Goal: Complete application form

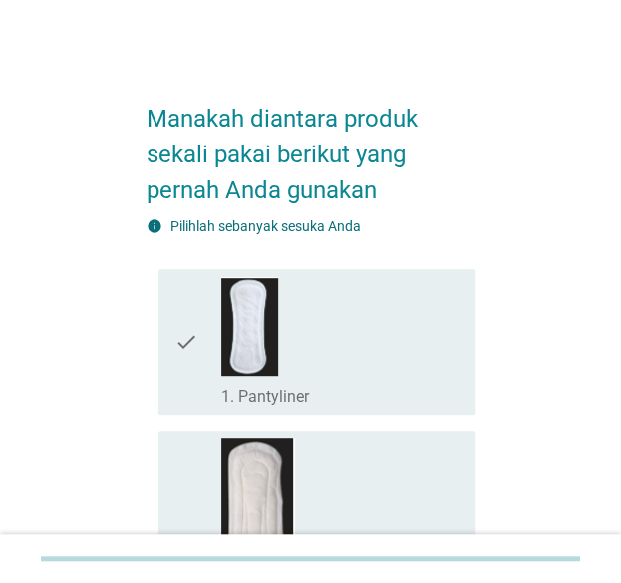
click at [391, 356] on div "check_box_outline_blank 1. Pantyliner" at bounding box center [339, 342] width 237 height 130
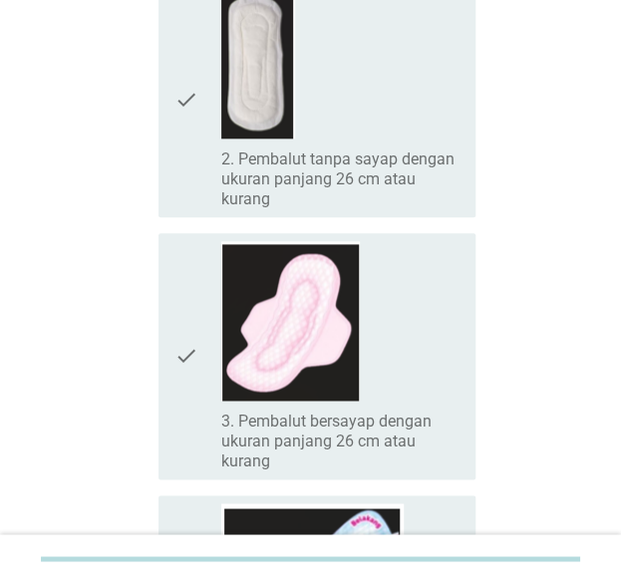
scroll to position [498, 0]
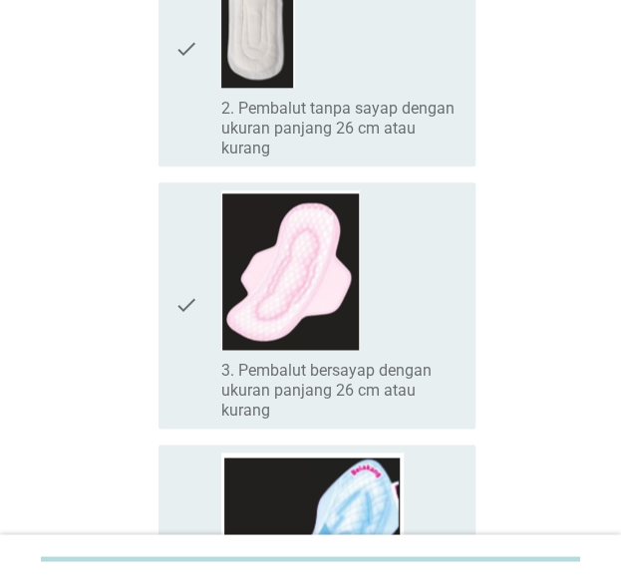
click at [371, 311] on div "check_box_outline_blank 3. Pembalut bersayap dengan ukuran panjang 26 cm atau k…" at bounding box center [339, 305] width 237 height 230
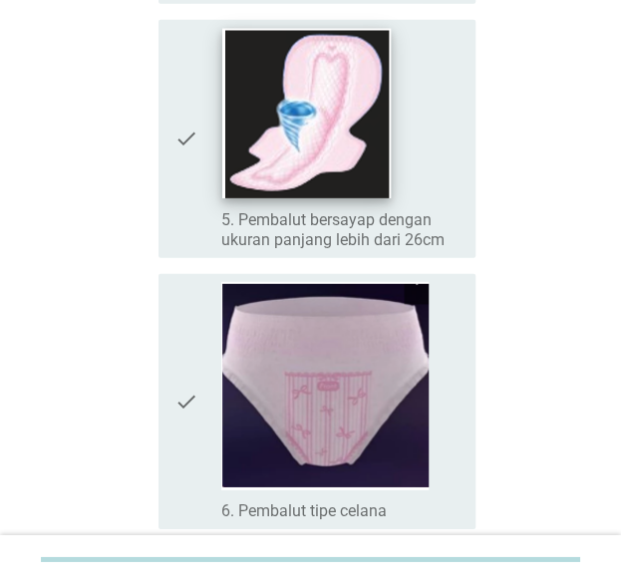
scroll to position [1196, 0]
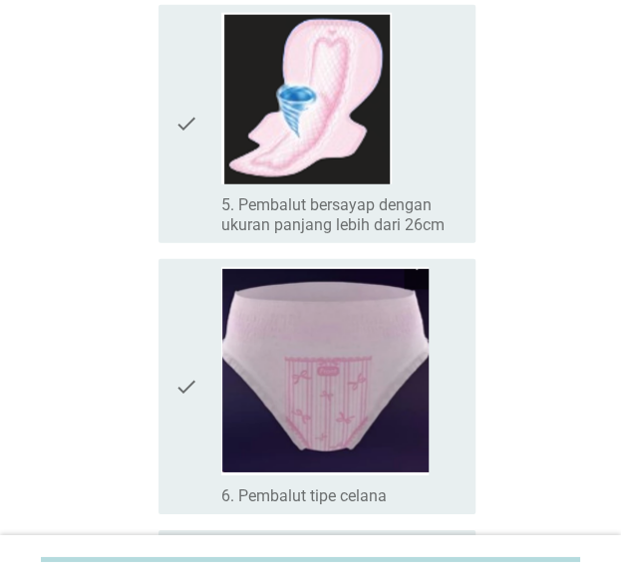
click at [421, 149] on div "check_box_outline_blank 5. Pembalut bersayap dengan ukuran panjang lebih dari 2…" at bounding box center [339, 124] width 237 height 222
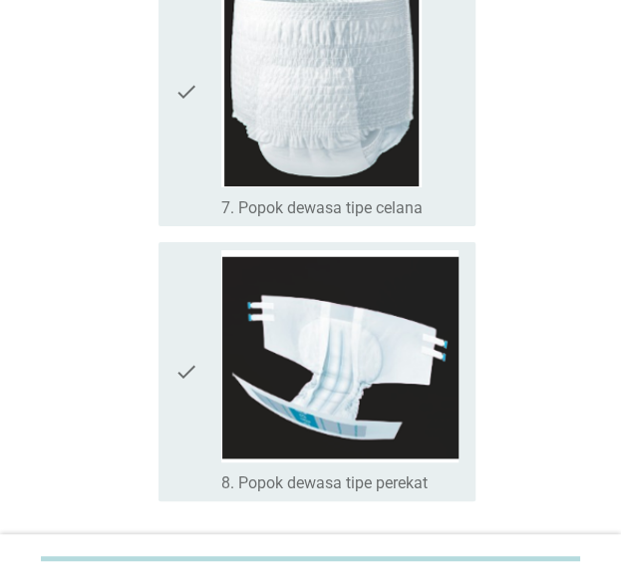
scroll to position [1908, 0]
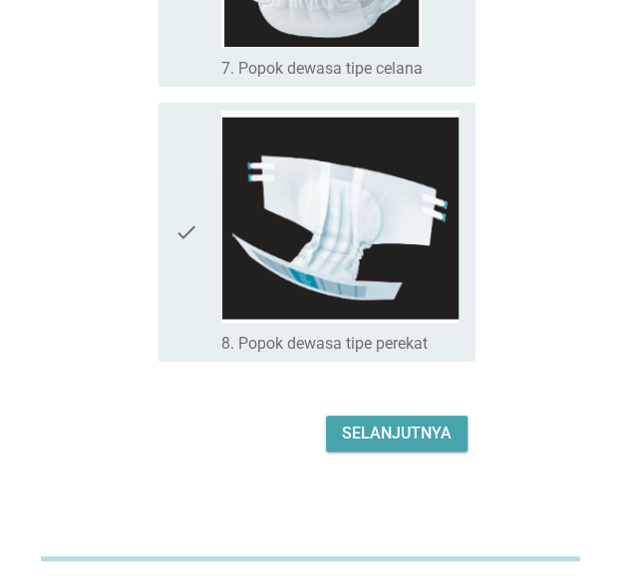
click at [437, 430] on div "Selanjutnya" at bounding box center [397, 434] width 110 height 24
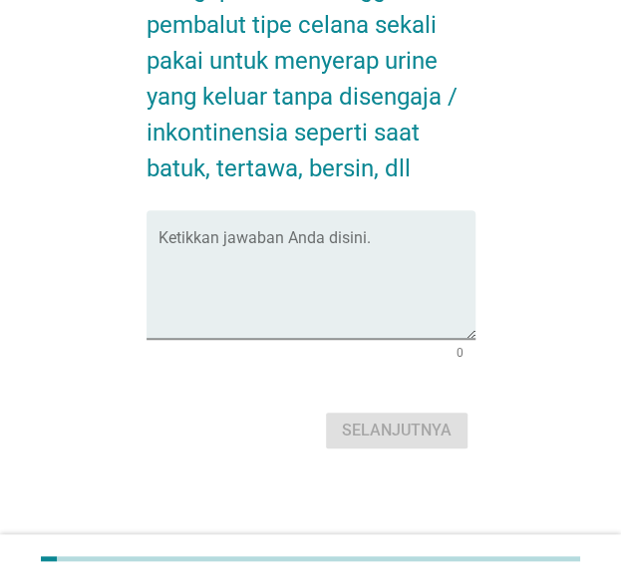
scroll to position [0, 0]
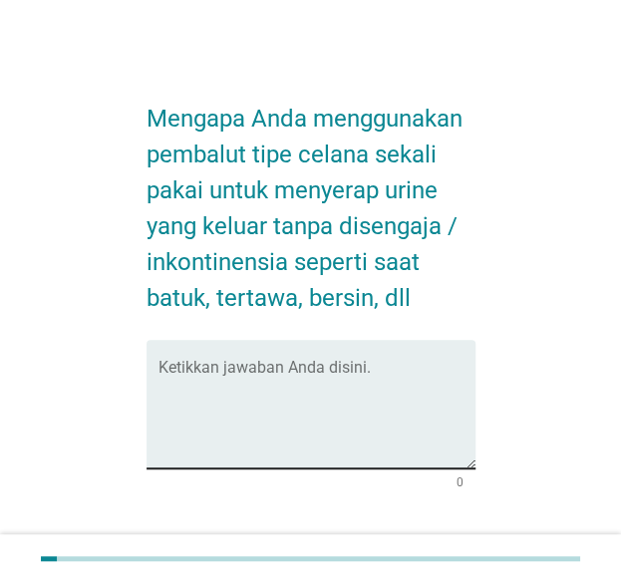
click at [367, 383] on textarea "Ketikkan jawaban Anda disini." at bounding box center [317, 416] width 317 height 105
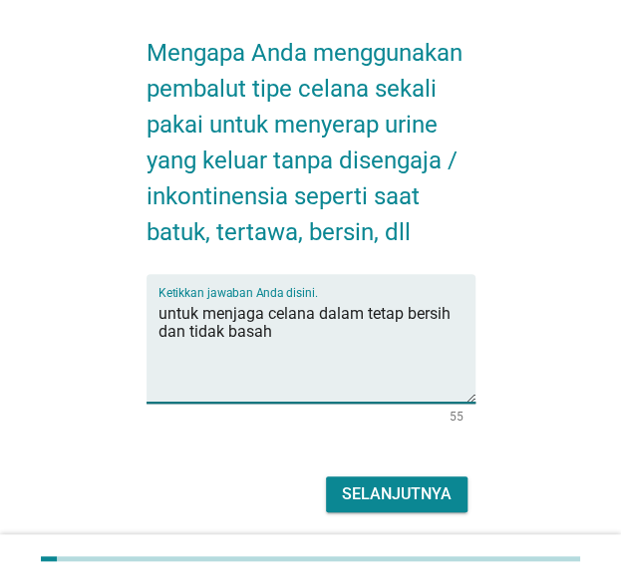
scroll to position [130, 0]
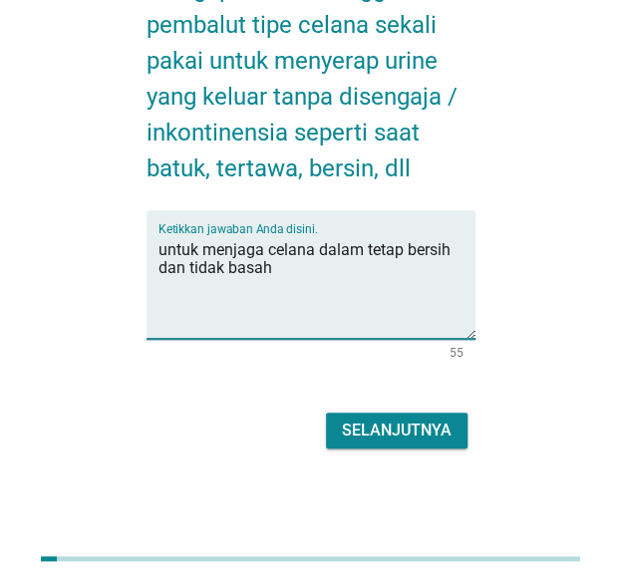
type textarea "untuk menjaga celana dalam tetap bersih dan tidak basah"
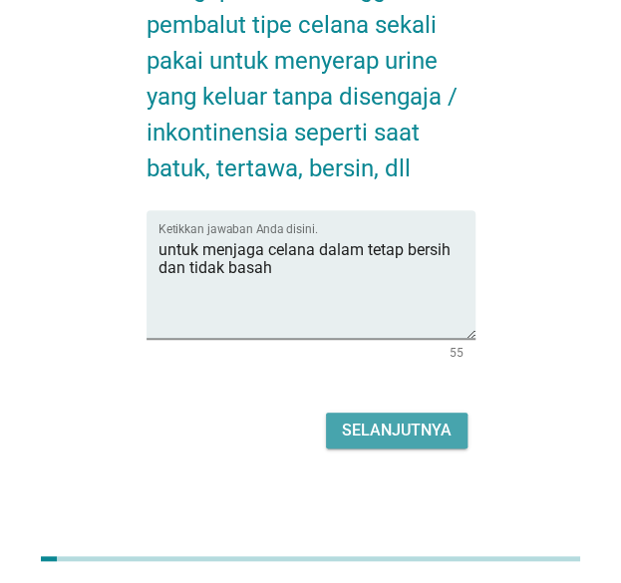
click at [396, 426] on div "Selanjutnya" at bounding box center [397, 431] width 110 height 24
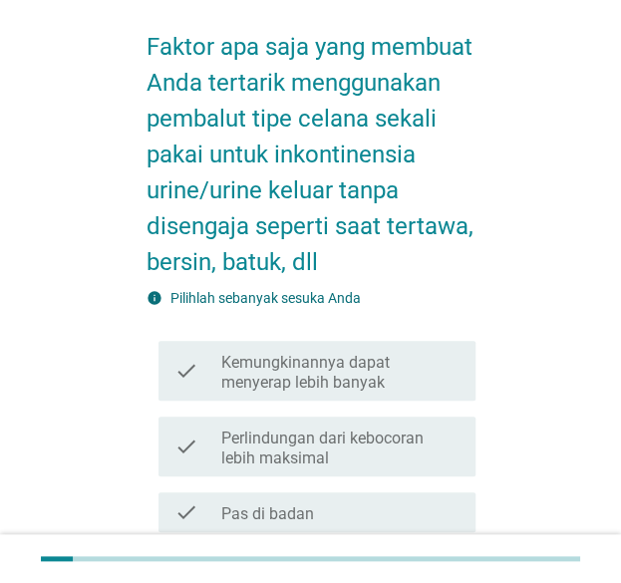
scroll to position [100, 0]
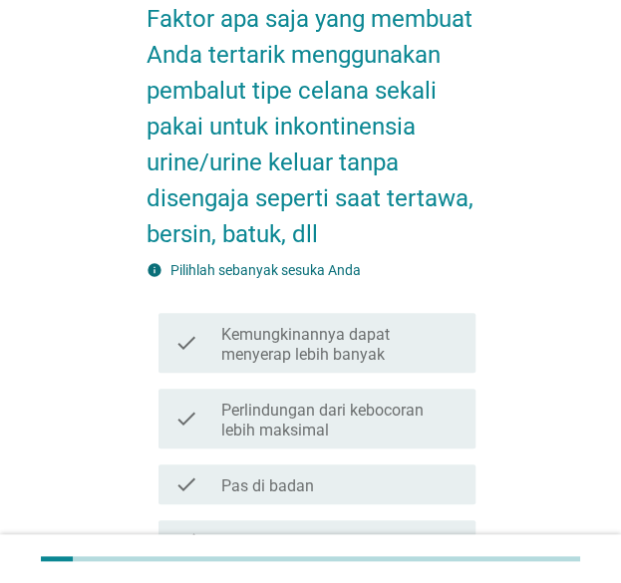
click at [415, 405] on label "Perlindungan dari kebocoran lebih maksimal" at bounding box center [339, 421] width 237 height 40
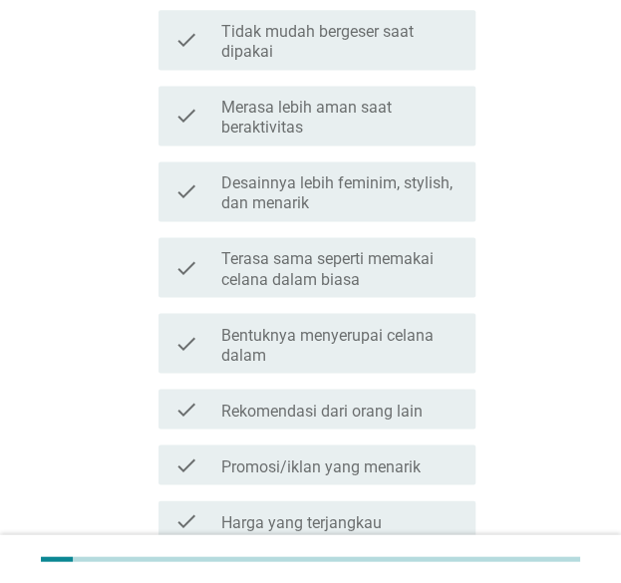
scroll to position [698, 0]
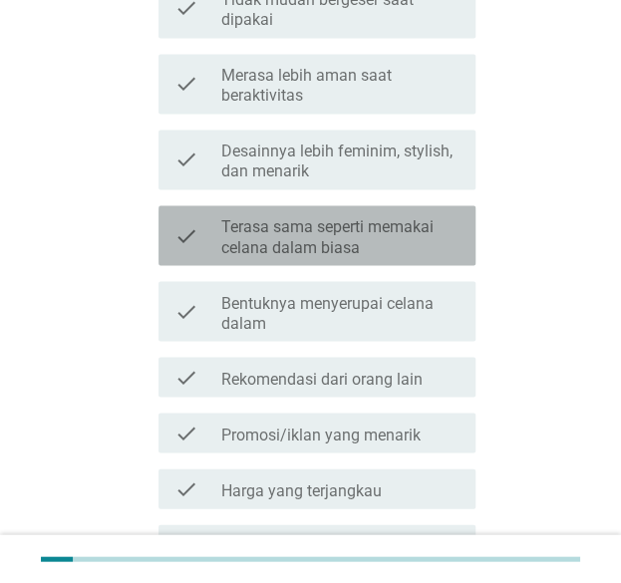
click at [402, 242] on label "Terasa sama seperti memakai celana dalam biasa" at bounding box center [339, 237] width 237 height 40
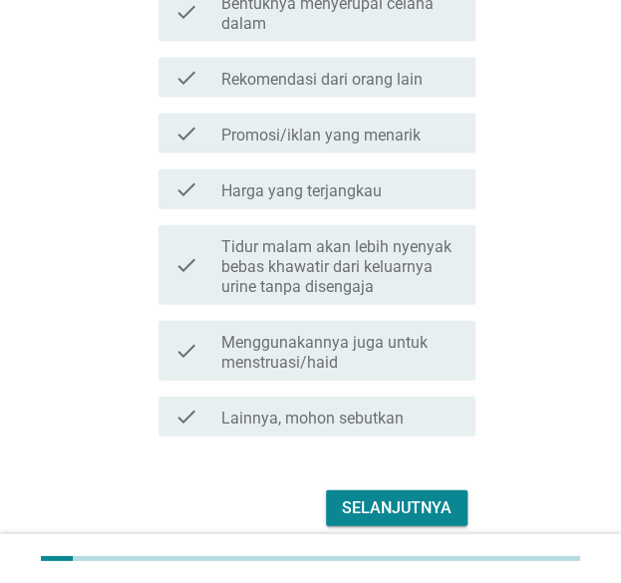
scroll to position [1075, 0]
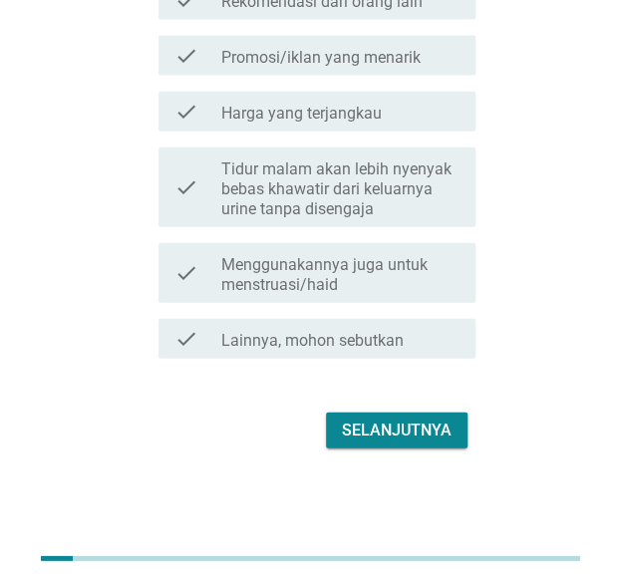
click at [418, 425] on div "Selanjutnya" at bounding box center [397, 431] width 110 height 24
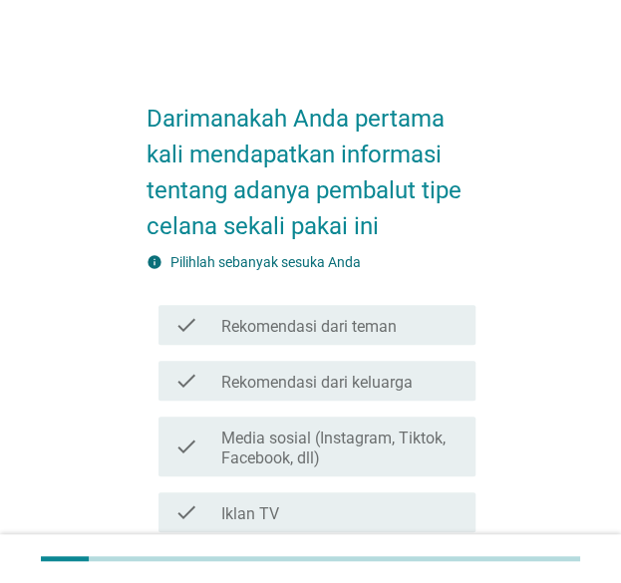
scroll to position [100, 0]
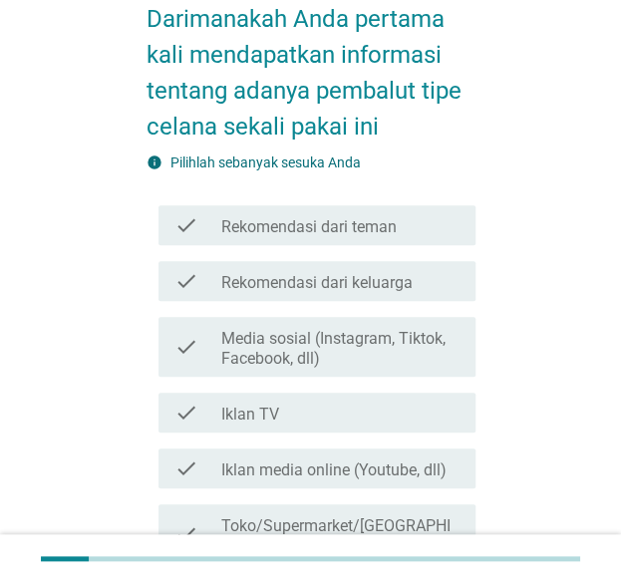
click at [397, 232] on label "Rekomendasi dari teman" at bounding box center [308, 227] width 175 height 20
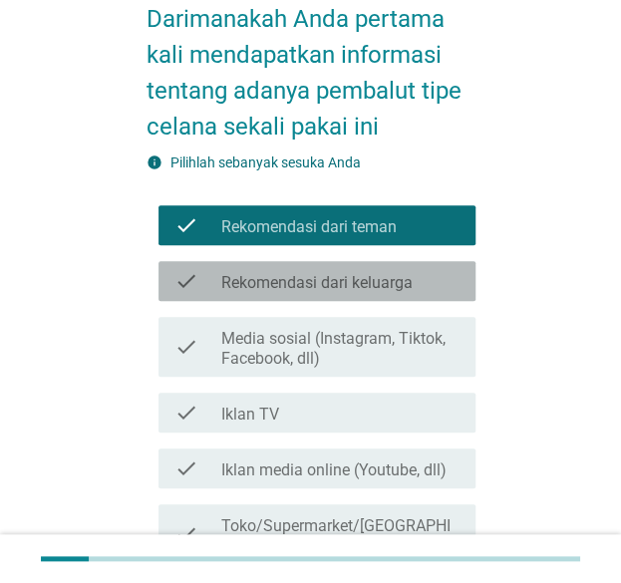
click at [419, 288] on div "check_box_outline_blank Rekomendasi dari keluarga" at bounding box center [339, 281] width 237 height 24
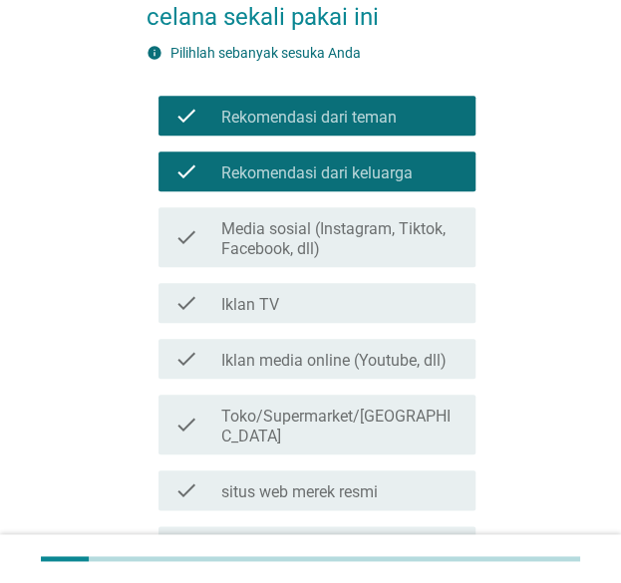
scroll to position [399, 0]
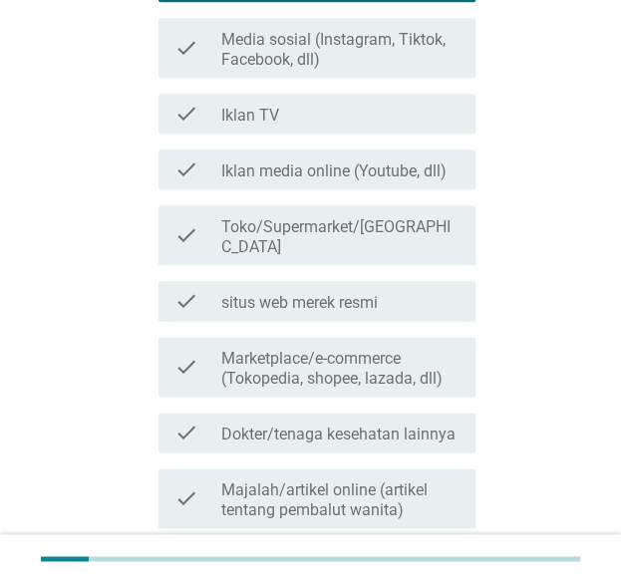
click at [403, 180] on label "Iklan media online (Youtube, dll)" at bounding box center [333, 171] width 225 height 20
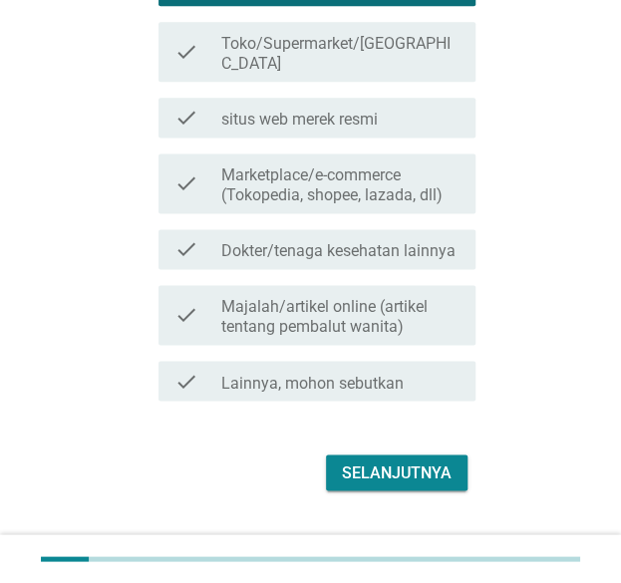
scroll to position [598, 0]
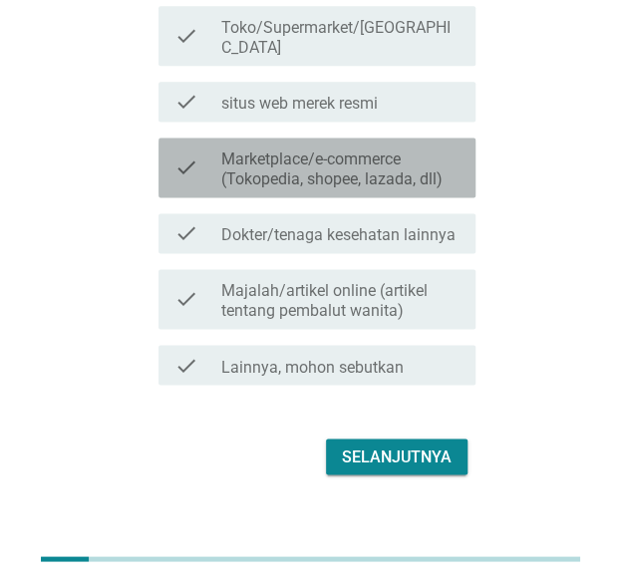
click at [413, 159] on label "Marketplace/e-commerce (Tokopedia, shopee, lazada, dll)" at bounding box center [339, 170] width 237 height 40
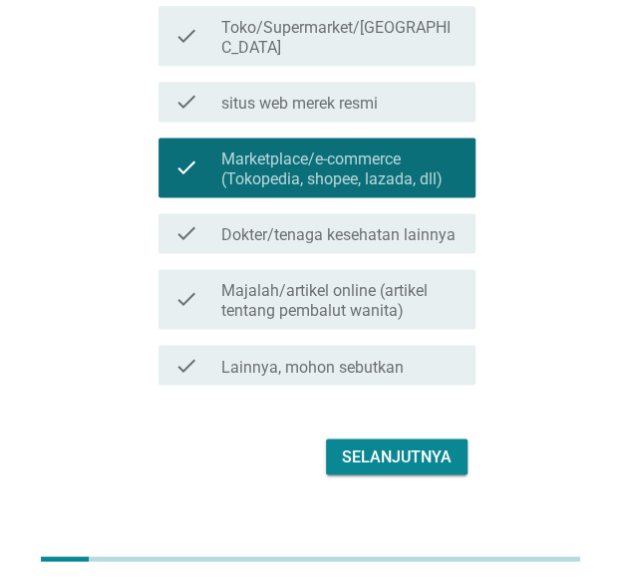
click at [404, 445] on div "Selanjutnya" at bounding box center [397, 457] width 110 height 24
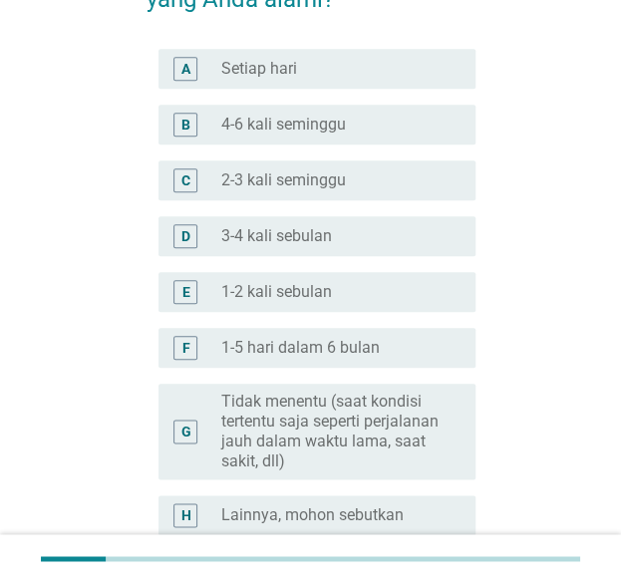
scroll to position [399, 0]
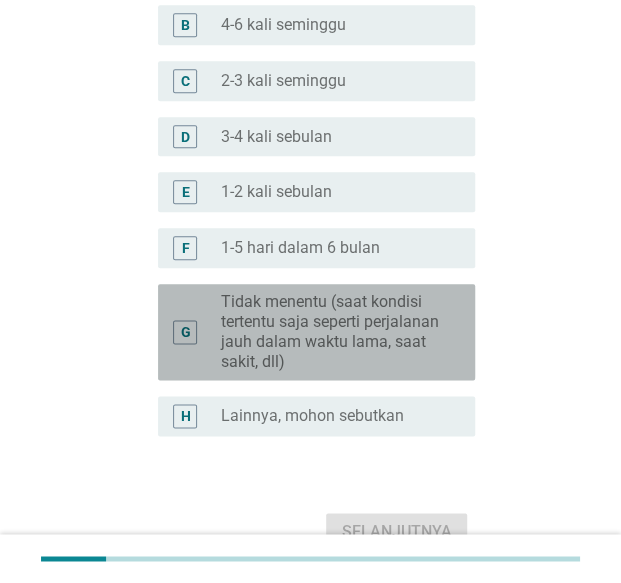
click at [417, 341] on label "Tidak menentu (saat kondisi tertentu saja seperti perjalanan jauh dalam waktu l…" at bounding box center [331, 332] width 221 height 80
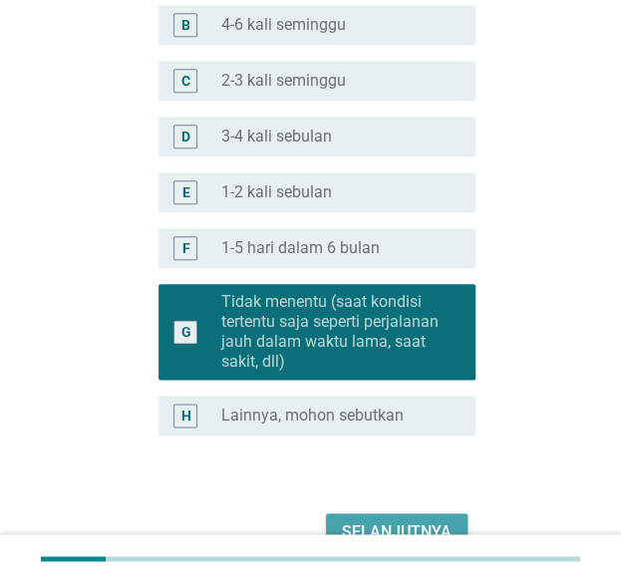
click at [415, 524] on div "Selanjutnya" at bounding box center [397, 531] width 110 height 24
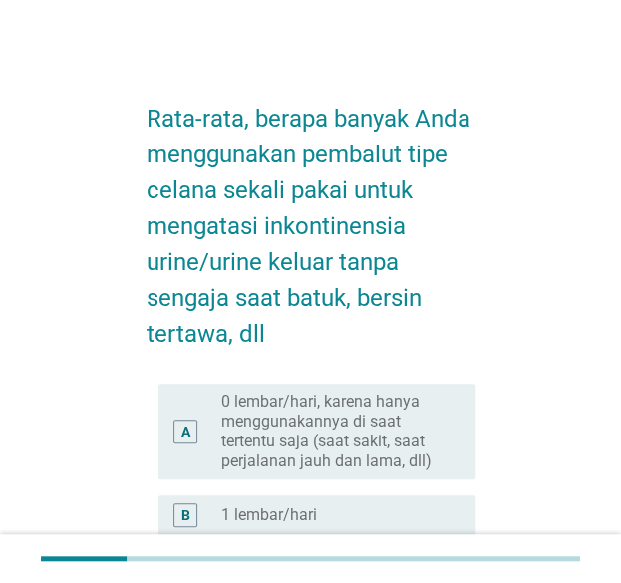
scroll to position [299, 0]
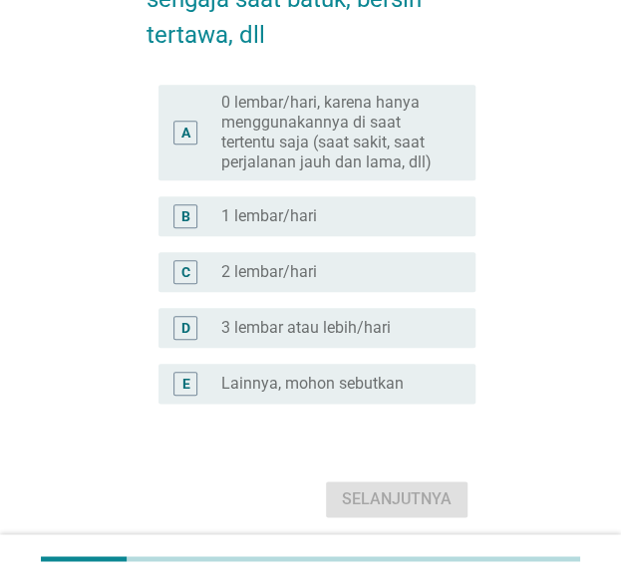
click at [430, 218] on div "radio_button_unchecked 1 lembar/hari" at bounding box center [331, 216] width 221 height 20
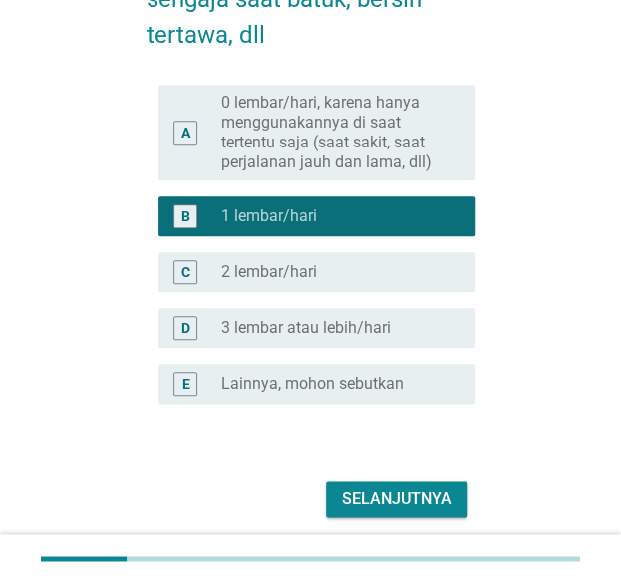
click at [422, 493] on div "Selanjutnya" at bounding box center [397, 499] width 110 height 24
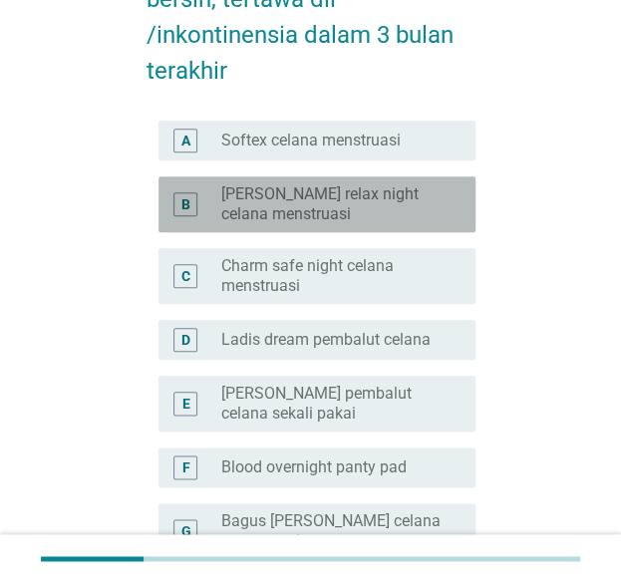
click at [403, 212] on label "[PERSON_NAME] relax night celana menstruasi" at bounding box center [331, 204] width 221 height 40
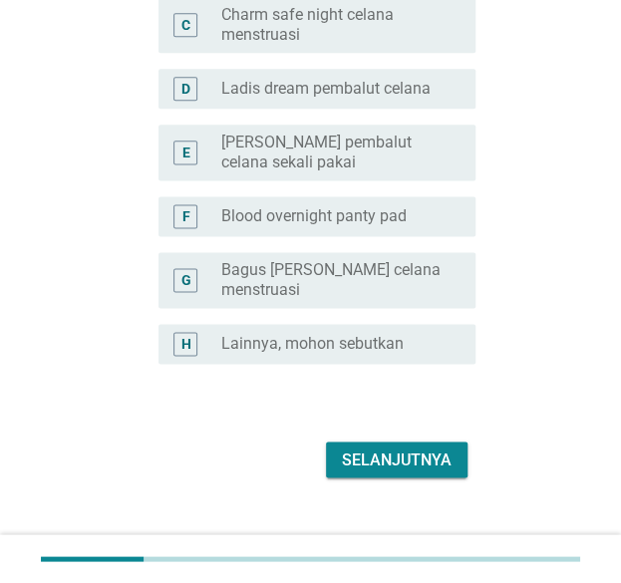
scroll to position [578, 0]
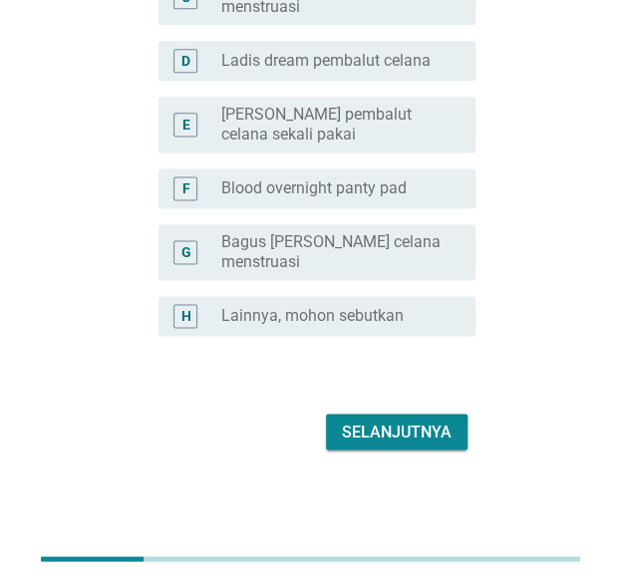
click at [423, 431] on div "Selanjutnya" at bounding box center [397, 432] width 110 height 24
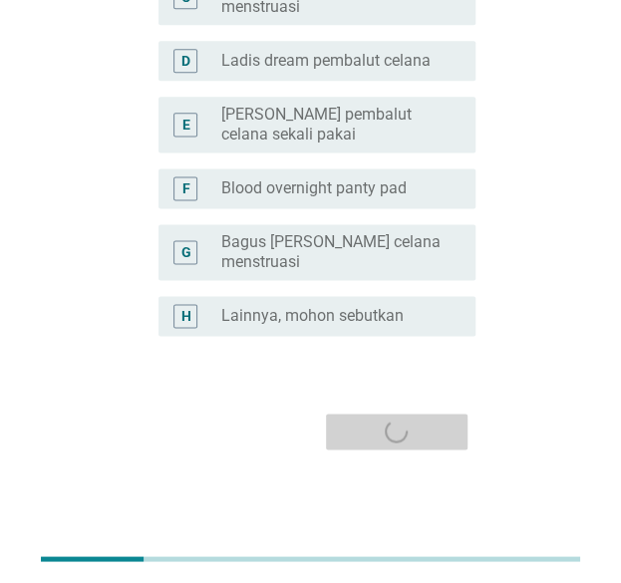
scroll to position [0, 0]
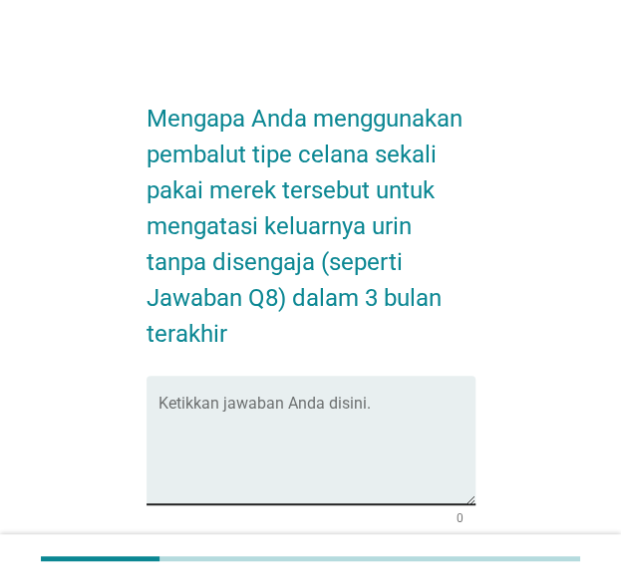
click at [363, 430] on textarea "Ketikkan jawaban Anda disini." at bounding box center [317, 452] width 317 height 105
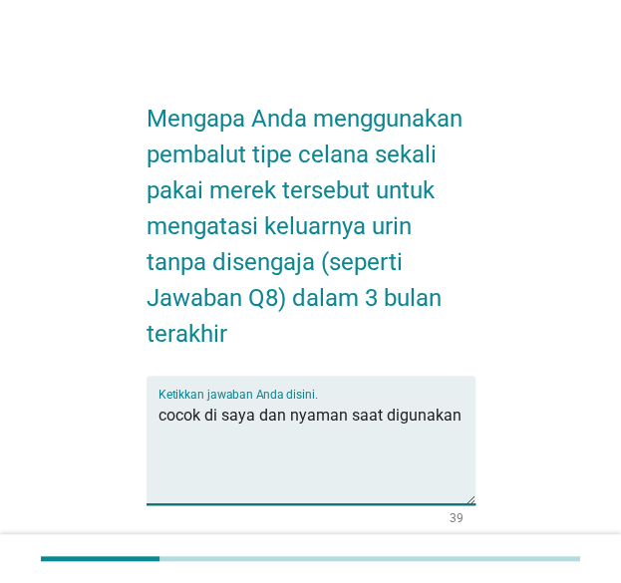
scroll to position [165, 0]
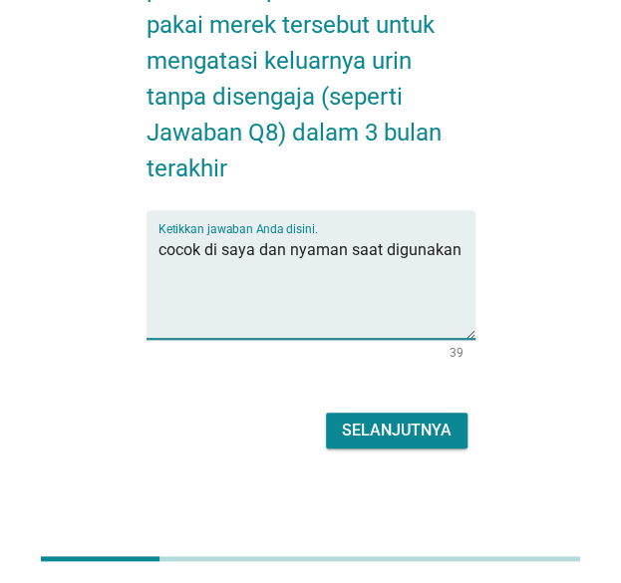
type textarea "cocok di saya dan nyaman saat digunakan"
click at [413, 439] on div "Selanjutnya" at bounding box center [397, 431] width 110 height 24
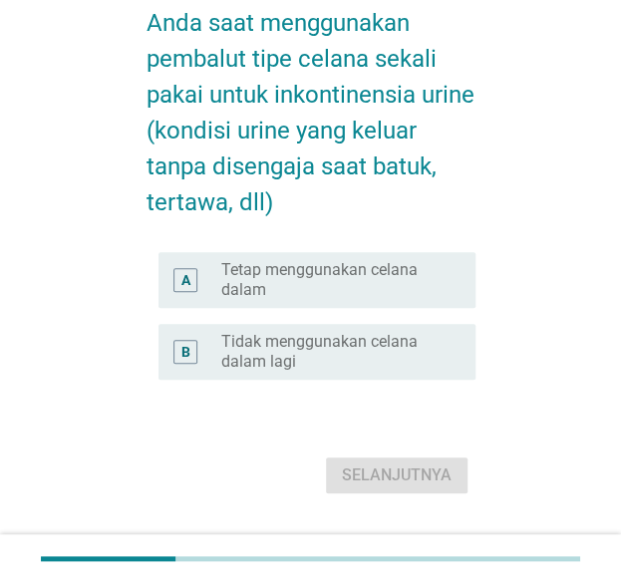
scroll to position [199, 0]
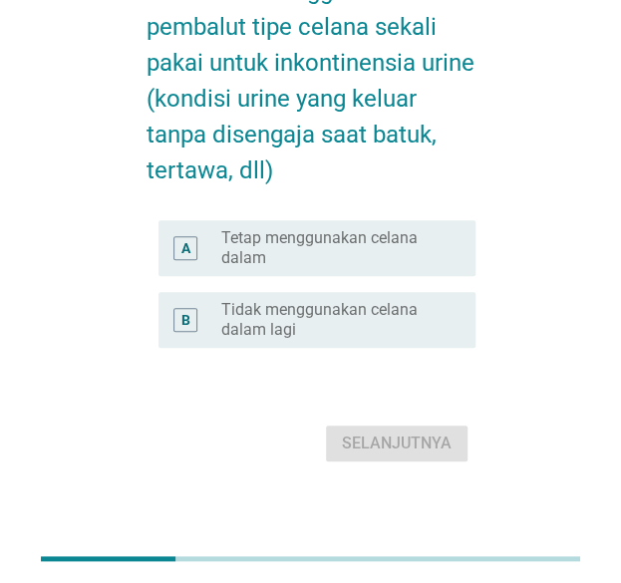
click at [411, 245] on label "Tetap menggunakan celana dalam" at bounding box center [331, 248] width 221 height 40
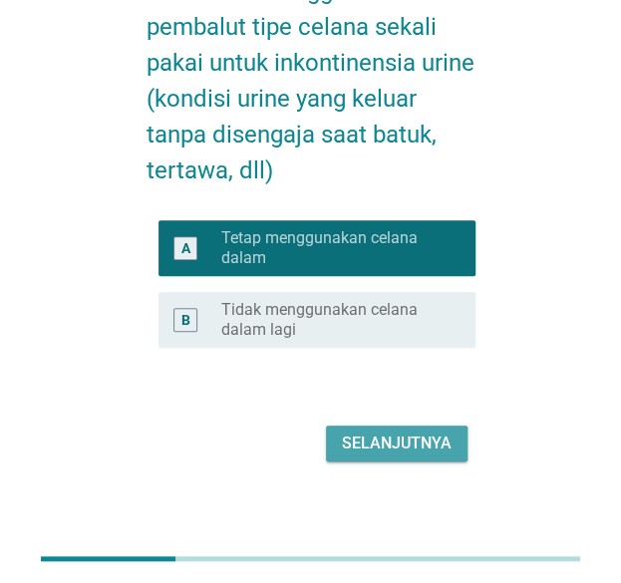
click at [421, 452] on div "Selanjutnya" at bounding box center [397, 444] width 110 height 24
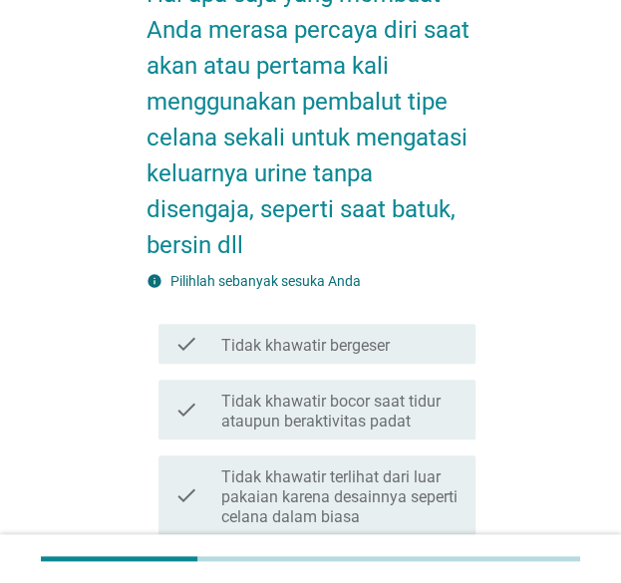
scroll to position [299, 0]
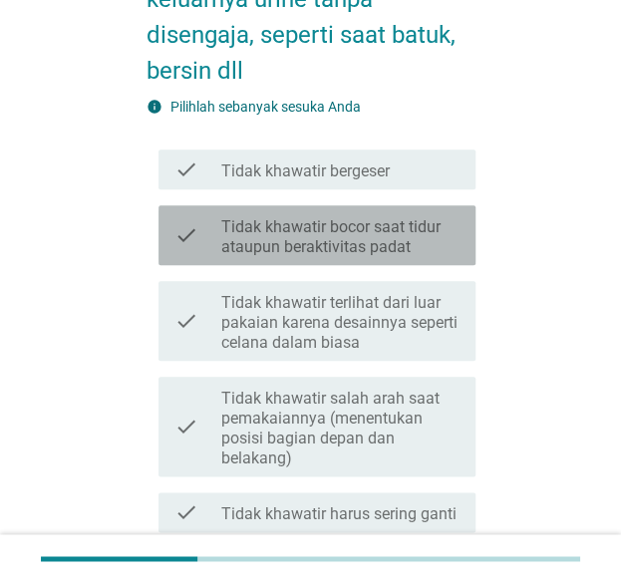
click at [403, 235] on label "Tidak khawatir bocor saat tidur ataupun beraktivitas padat" at bounding box center [339, 237] width 237 height 40
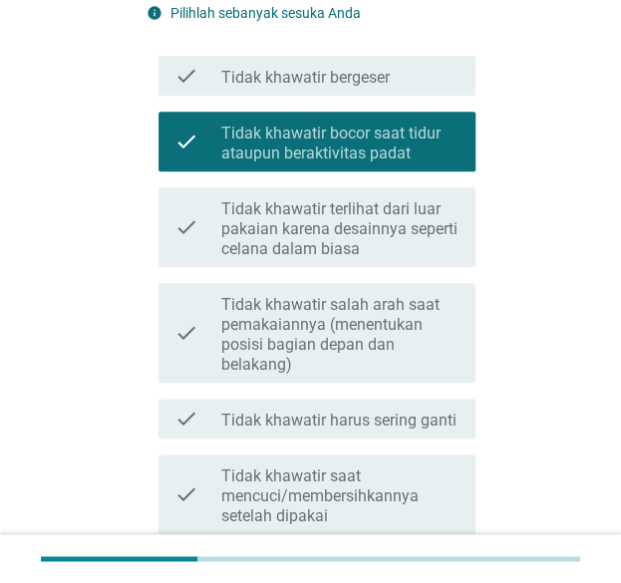
scroll to position [498, 0]
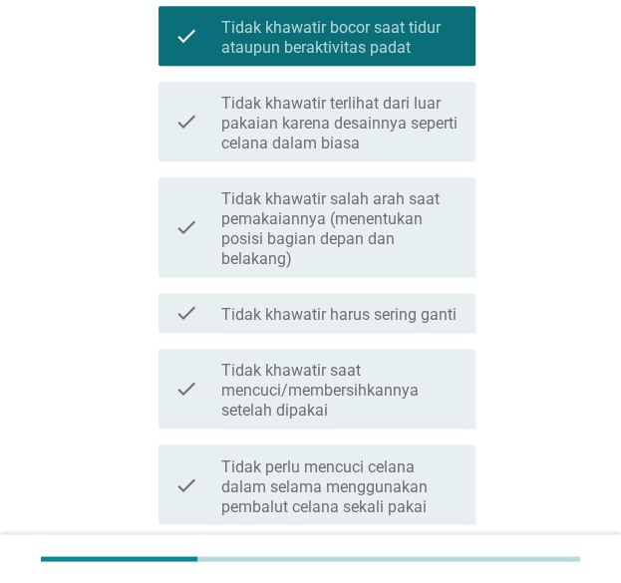
click at [419, 317] on label "Tidak khawatir harus sering ganti" at bounding box center [338, 315] width 235 height 20
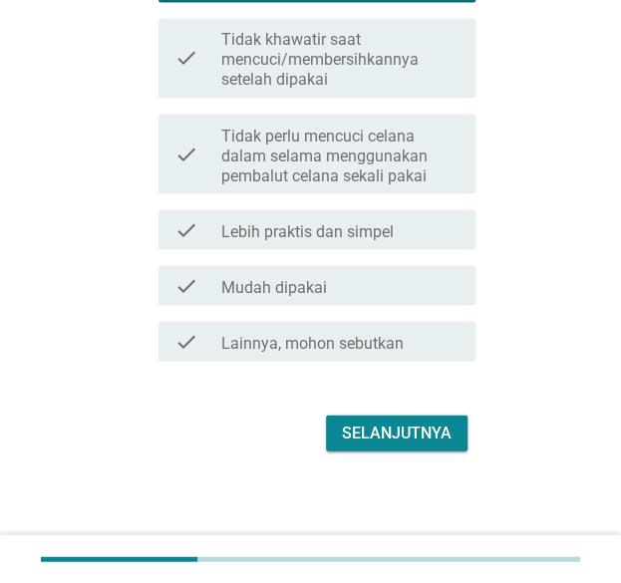
scroll to position [831, 0]
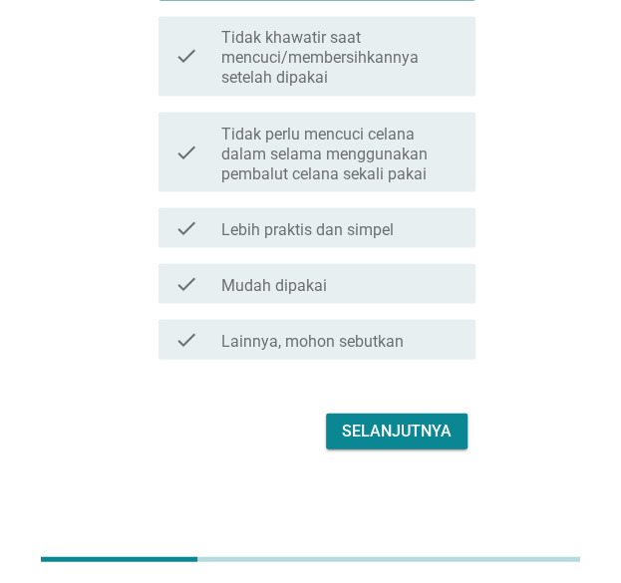
click at [372, 226] on label "Lebih praktis dan simpel" at bounding box center [307, 229] width 172 height 20
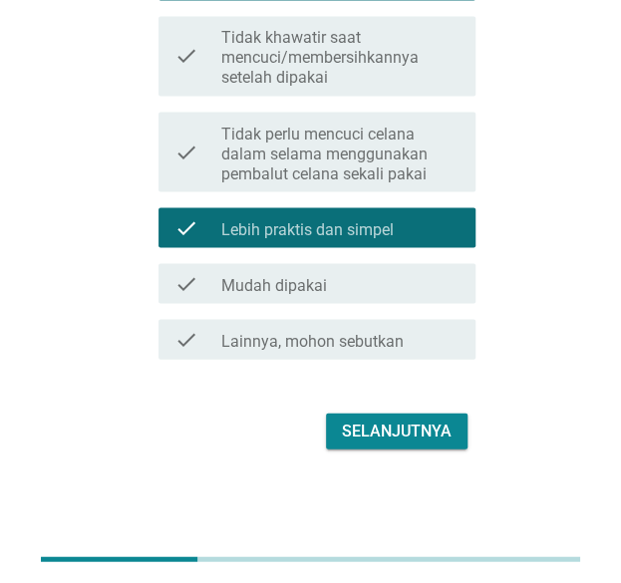
click at [411, 438] on div "Selanjutnya" at bounding box center [397, 431] width 110 height 24
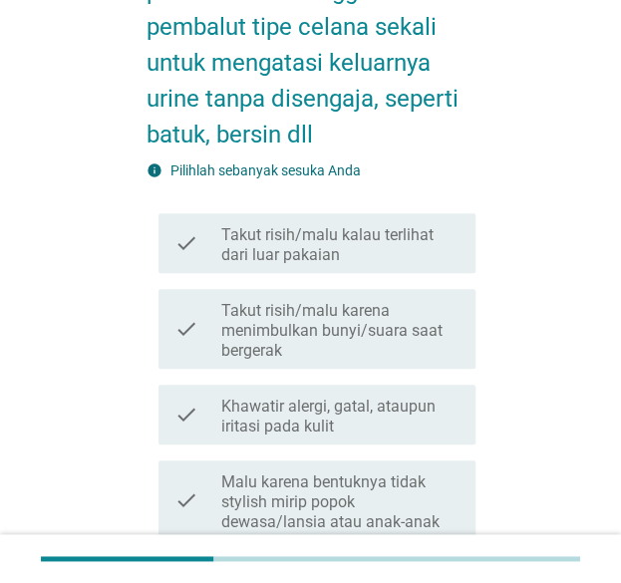
scroll to position [299, 0]
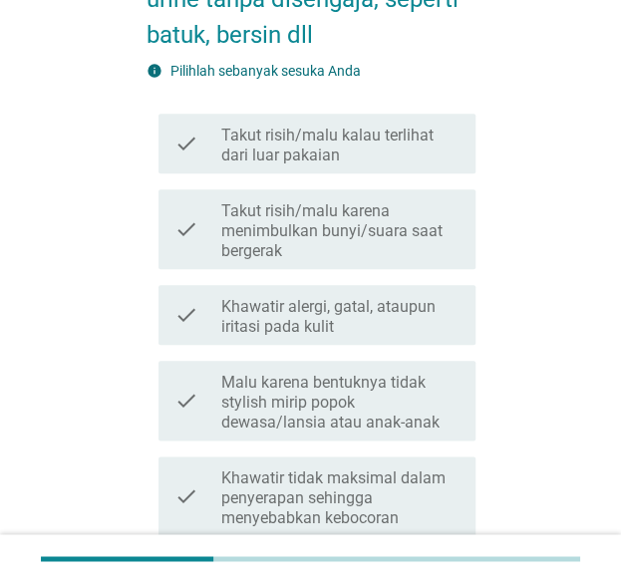
click at [435, 323] on label "Khawatir alergi, gatal, ataupun iritasi pada kulit" at bounding box center [339, 317] width 237 height 40
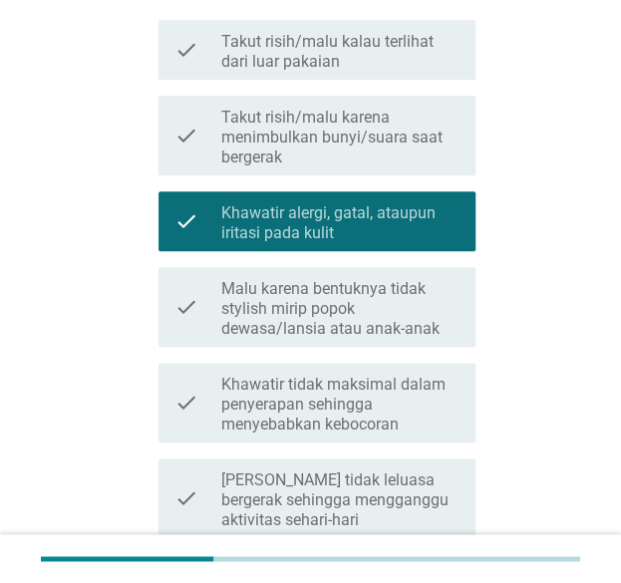
scroll to position [498, 0]
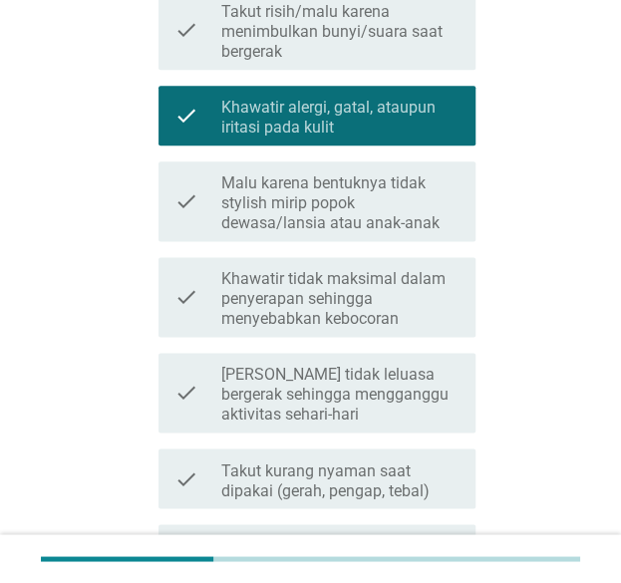
click at [401, 310] on label "Khawatir tidak maksimal dalam penyerapan sehingga menyebabkan kebocoran" at bounding box center [339, 299] width 237 height 60
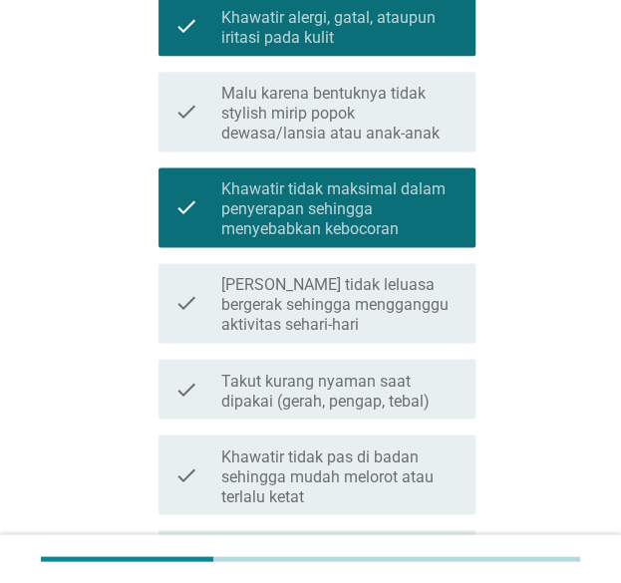
scroll to position [698, 0]
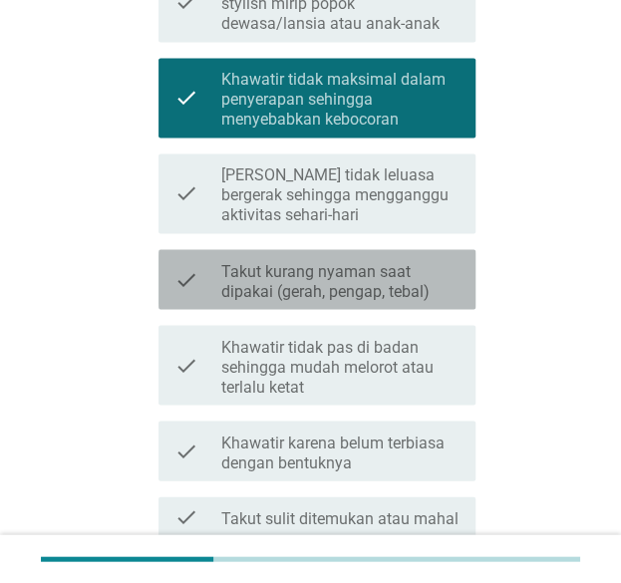
drag, startPoint x: 400, startPoint y: 272, endPoint x: 468, endPoint y: 365, distance: 114.8
click at [400, 272] on label "Takut kurang nyaman saat dipakai (gerah, pengap, tebal)" at bounding box center [339, 281] width 237 height 40
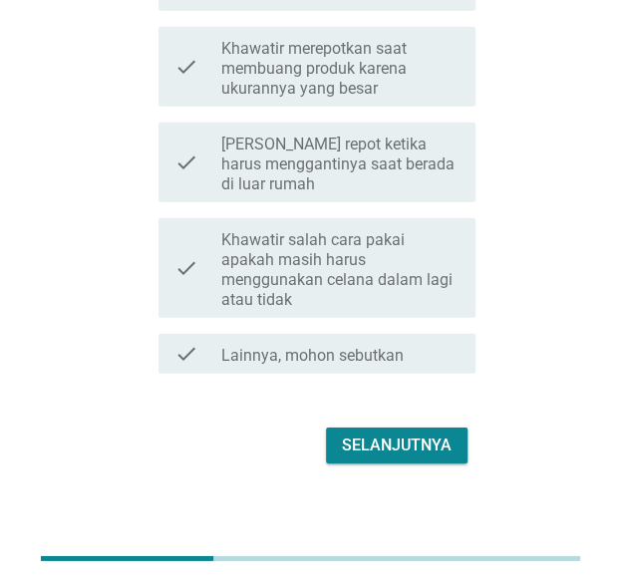
scroll to position [1238, 0]
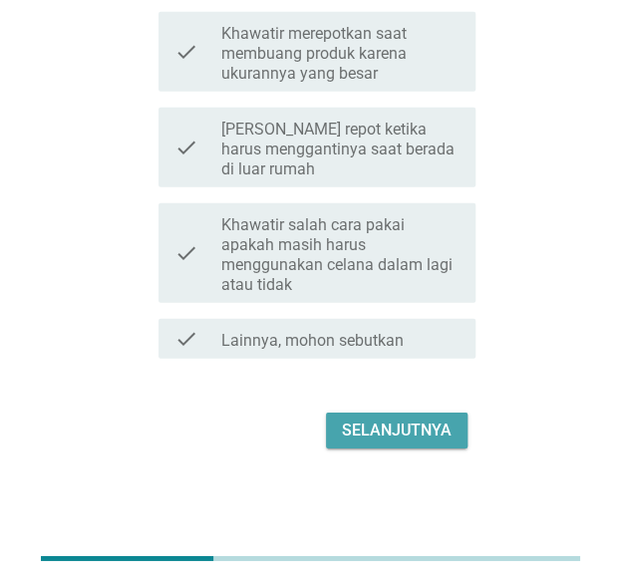
click at [431, 434] on div "Selanjutnya" at bounding box center [397, 431] width 110 height 24
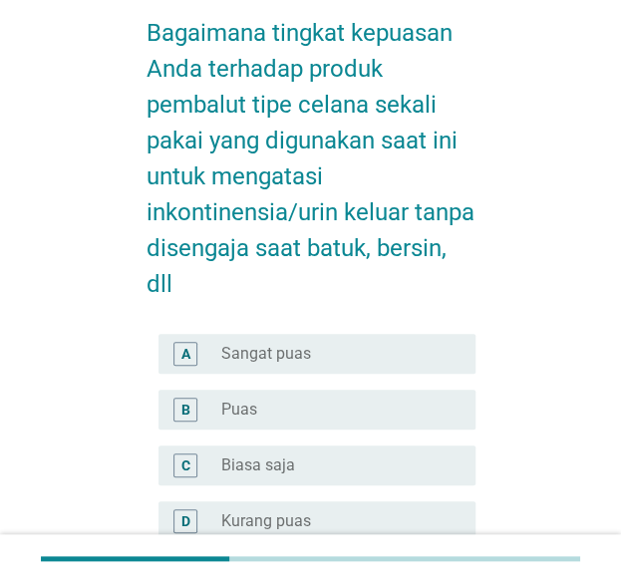
scroll to position [199, 0]
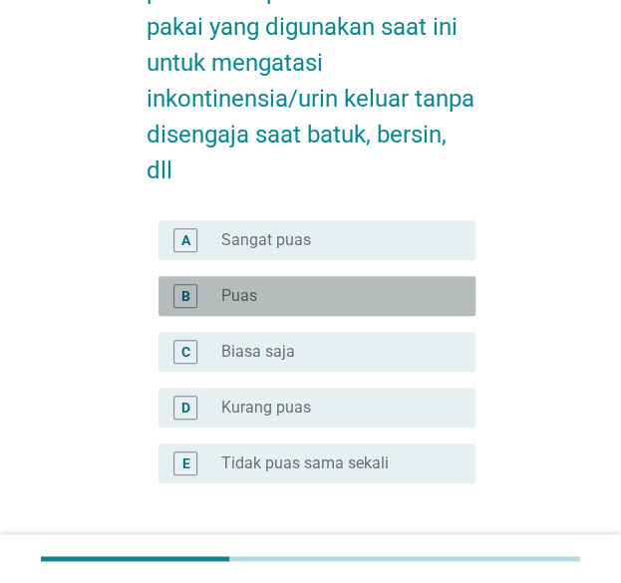
click at [399, 300] on div "radio_button_unchecked Puas" at bounding box center [331, 296] width 221 height 20
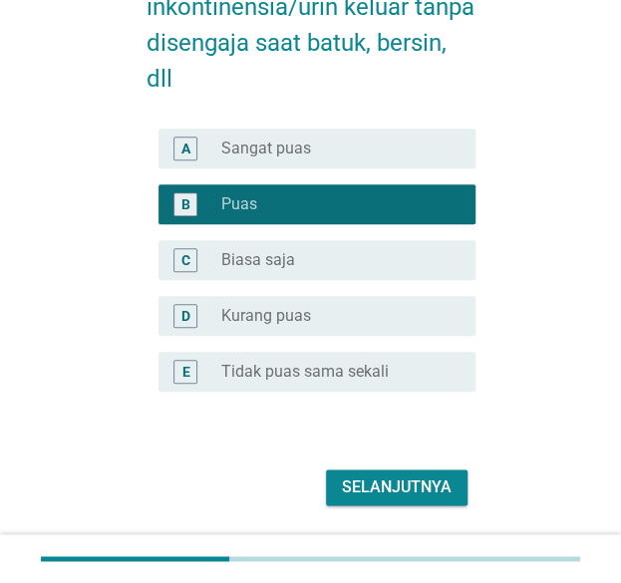
scroll to position [347, 0]
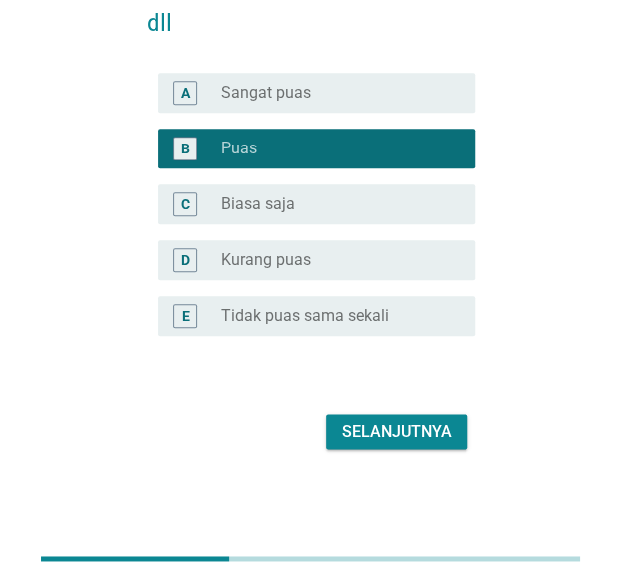
click at [422, 425] on div "Selanjutnya" at bounding box center [397, 432] width 110 height 24
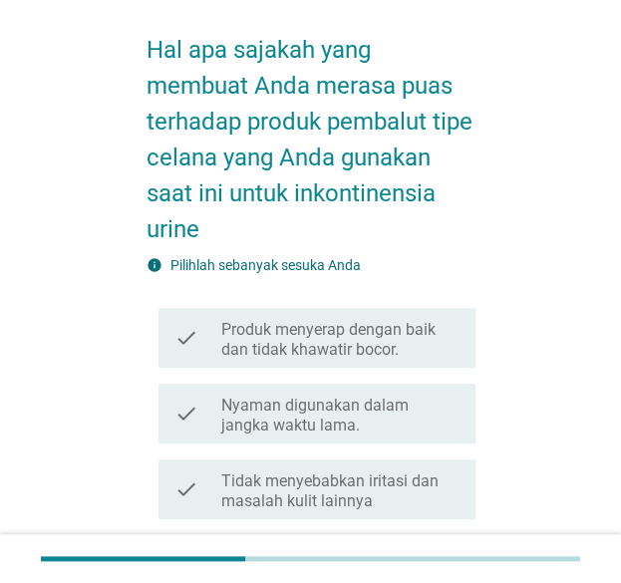
scroll to position [199, 0]
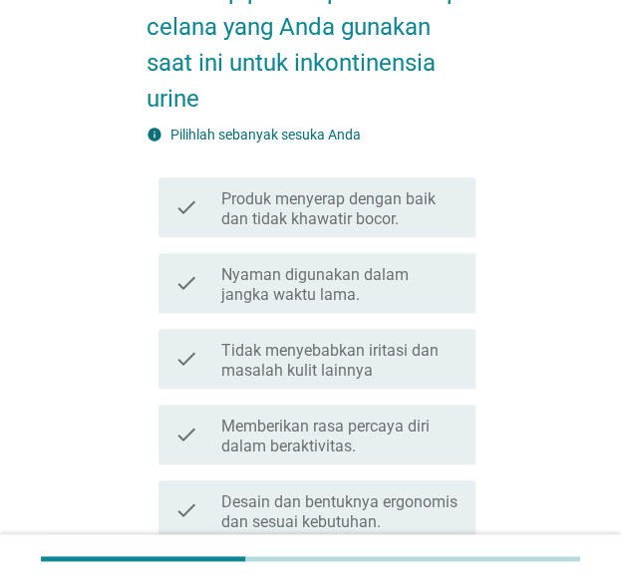
click at [411, 204] on label "Produk menyerap dengan baik dan tidak khawatir bocor." at bounding box center [339, 209] width 237 height 40
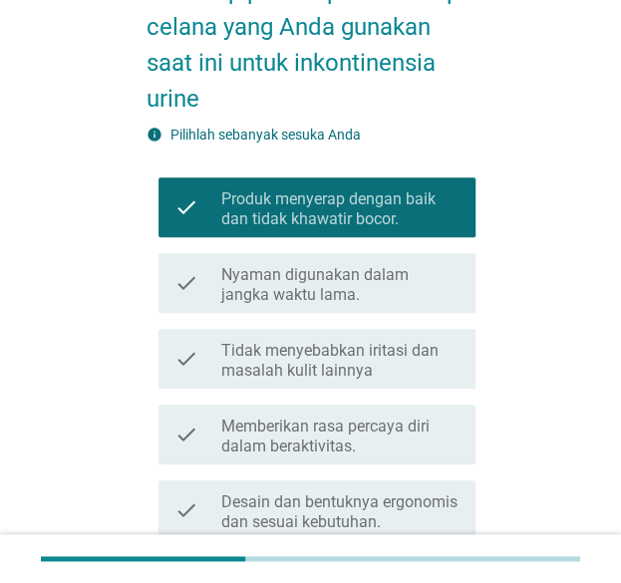
scroll to position [399, 0]
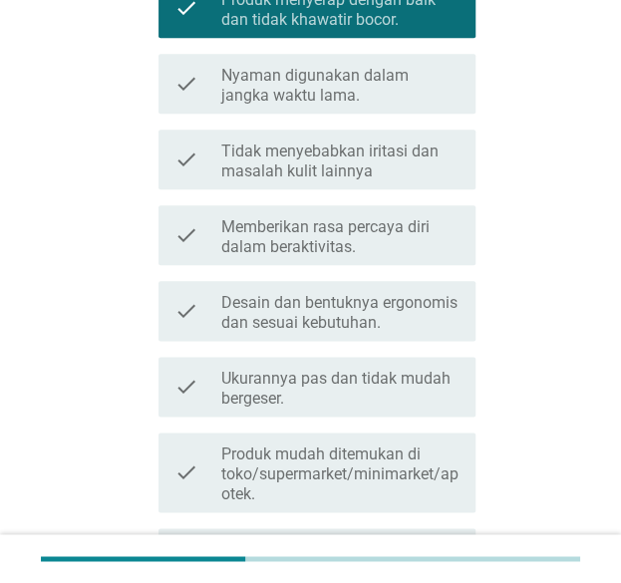
click at [391, 223] on label "Memberikan rasa percaya diri dalam beraktivitas." at bounding box center [339, 237] width 237 height 40
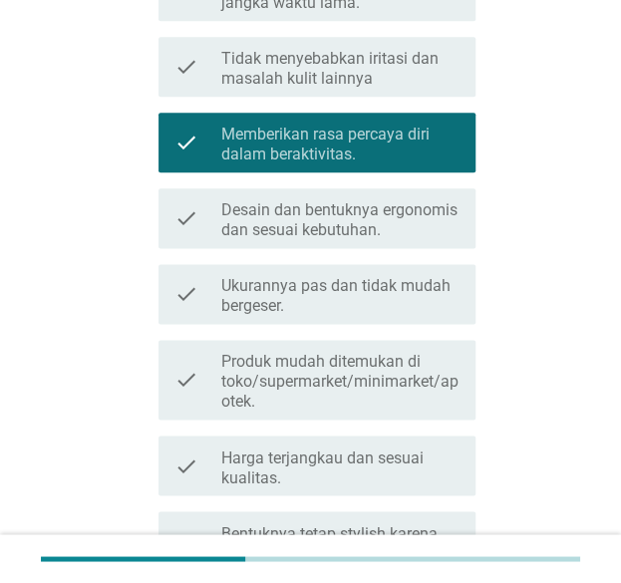
scroll to position [598, 0]
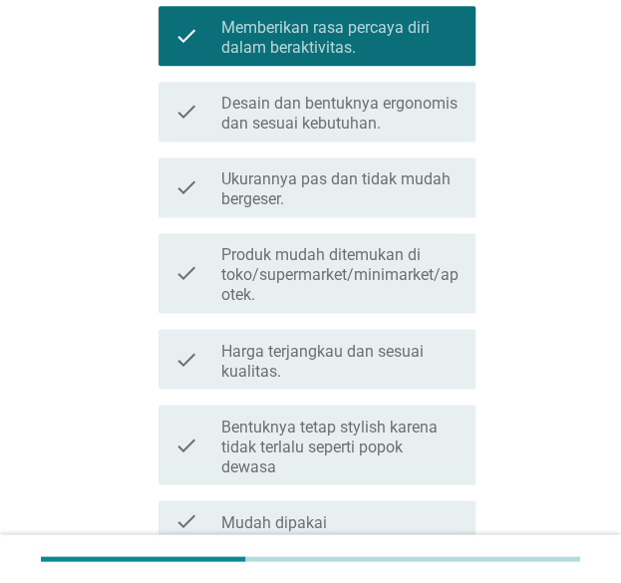
click at [419, 352] on label "Harga terjangkau dan sesuai kualitas." at bounding box center [339, 361] width 237 height 40
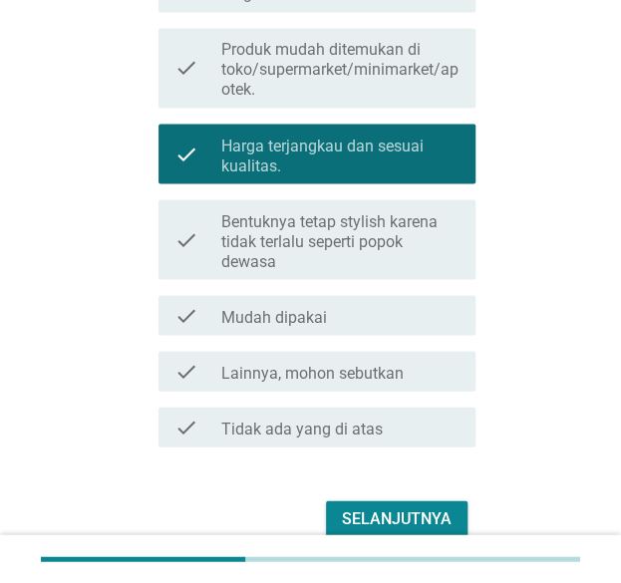
scroll to position [891, 0]
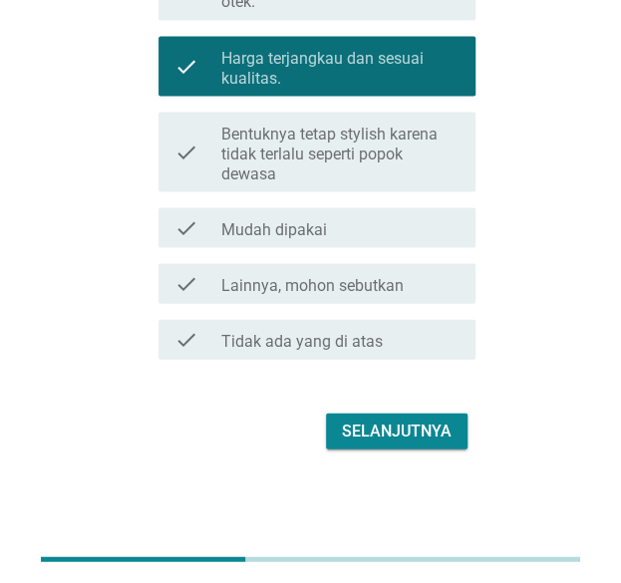
click at [429, 425] on div "Selanjutnya" at bounding box center [397, 431] width 110 height 24
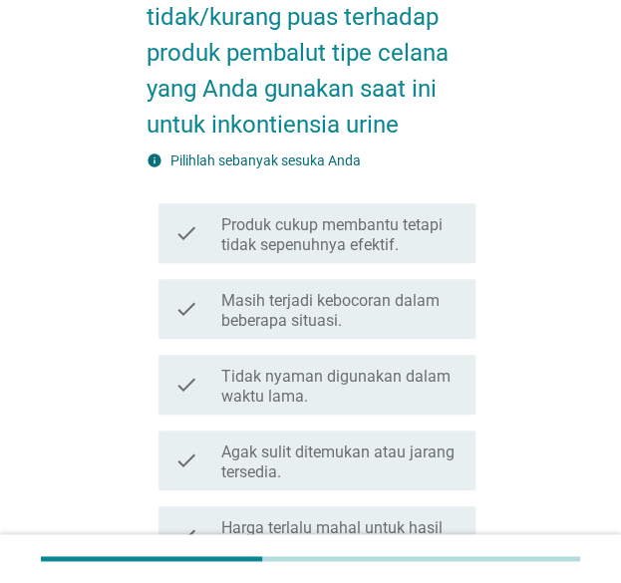
scroll to position [199, 0]
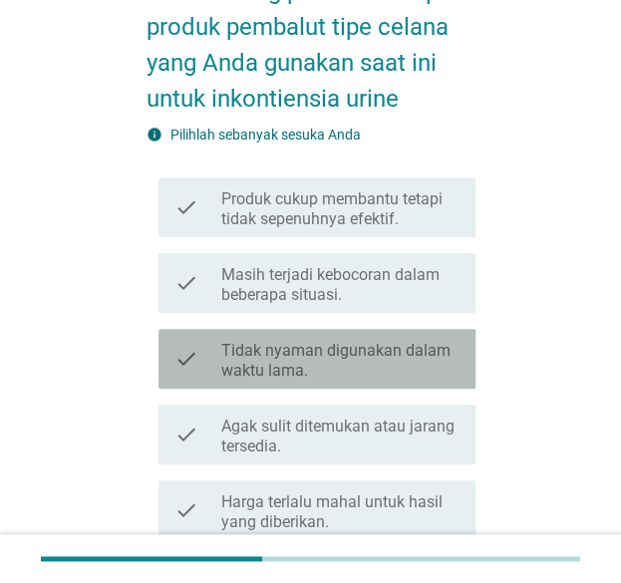
click at [405, 354] on label "Tidak nyaman digunakan dalam waktu lama." at bounding box center [339, 361] width 237 height 40
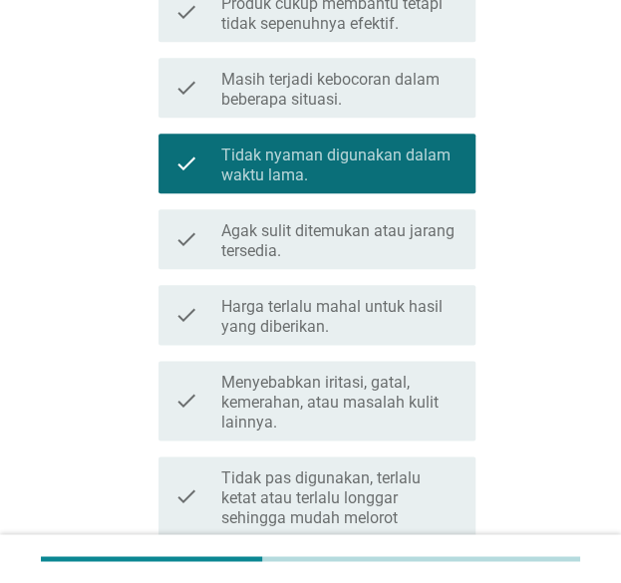
scroll to position [399, 0]
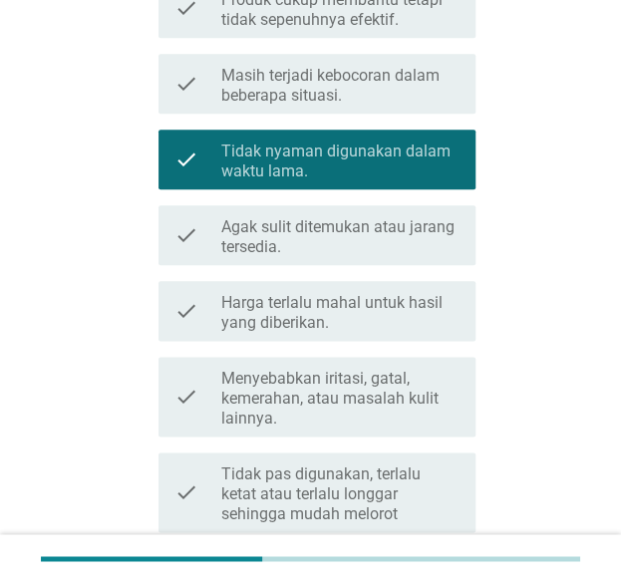
click at [419, 392] on label "Menyebabkan iritasi, gatal, kemerahan, atau masalah kulit lainnya." at bounding box center [339, 399] width 237 height 60
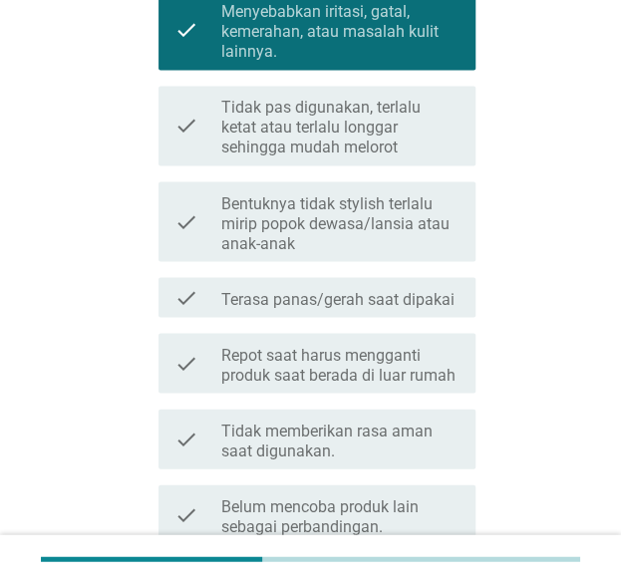
scroll to position [797, 0]
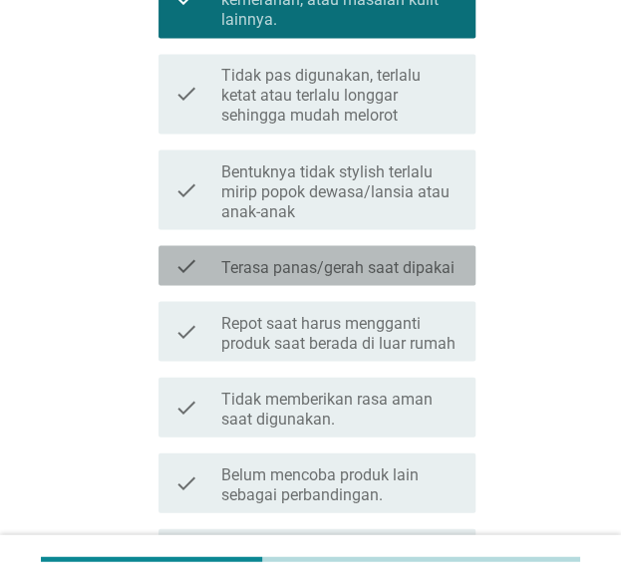
click at [423, 258] on label "Terasa panas/gerah saat dipakai" at bounding box center [337, 267] width 233 height 20
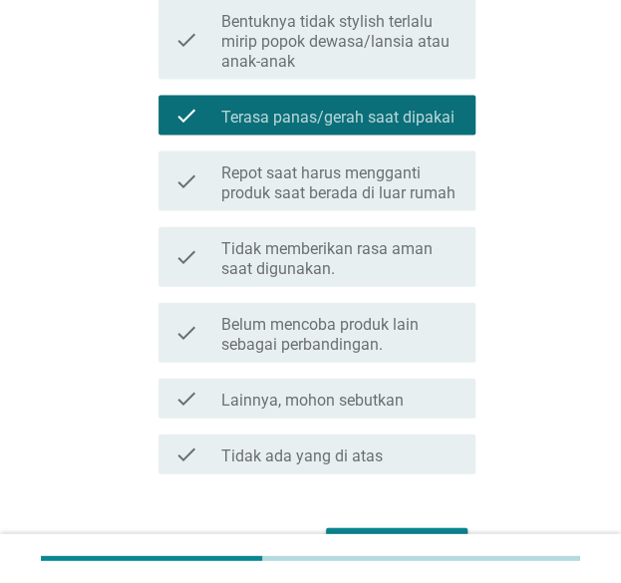
scroll to position [1063, 0]
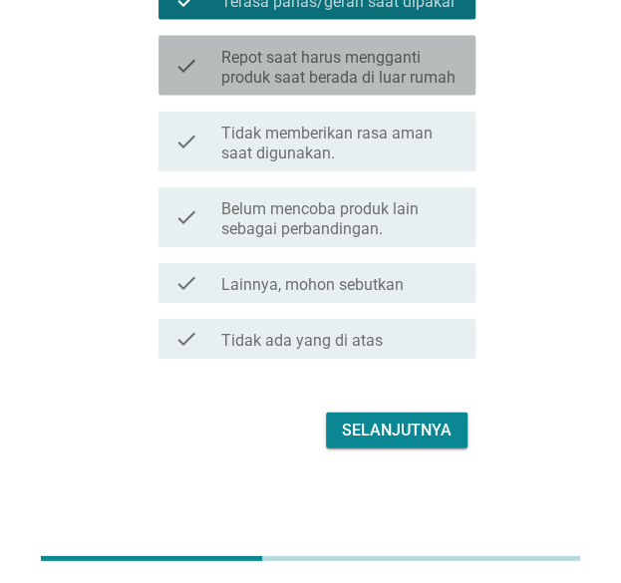
click at [399, 73] on label "Repot saat harus mengganti produk saat berada di luar rumah" at bounding box center [339, 68] width 237 height 40
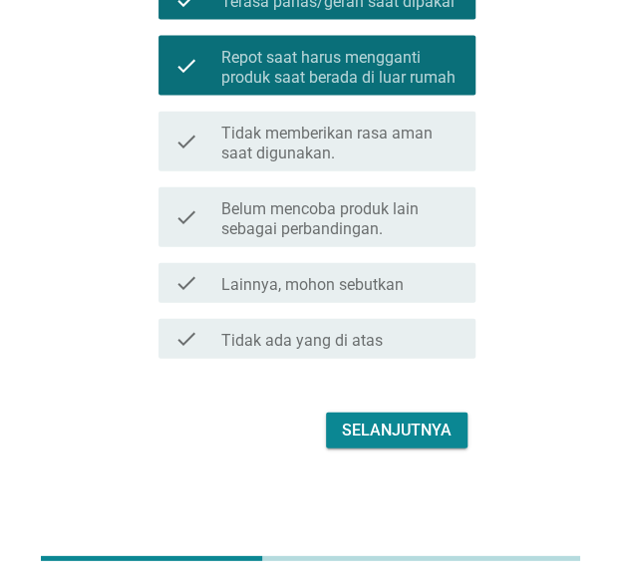
click at [441, 419] on div "Selanjutnya" at bounding box center [397, 431] width 110 height 24
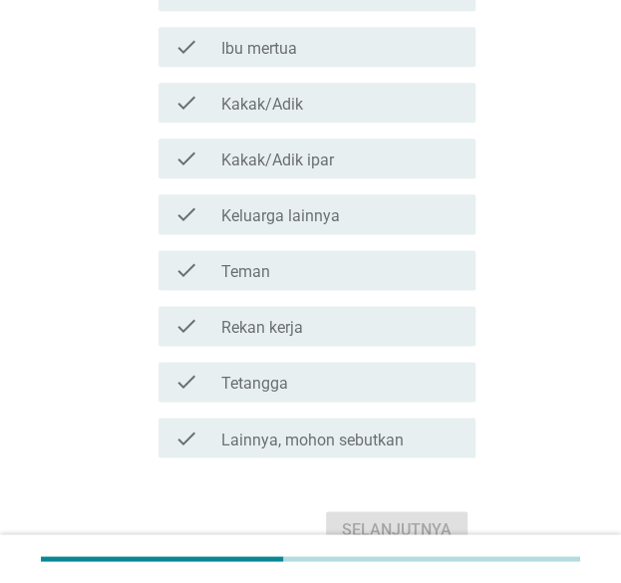
scroll to position [498, 0]
click at [412, 318] on div "check_box_outline_blank Rekan kerja" at bounding box center [339, 325] width 237 height 24
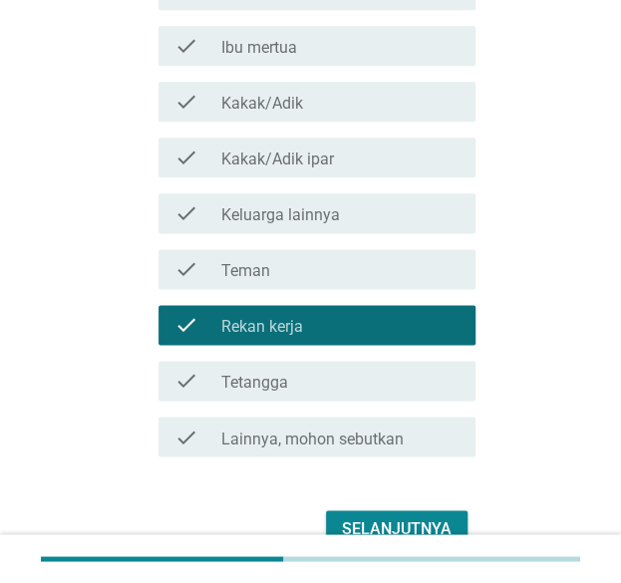
click at [417, 268] on div "check_box_outline_blank Teman" at bounding box center [339, 269] width 237 height 24
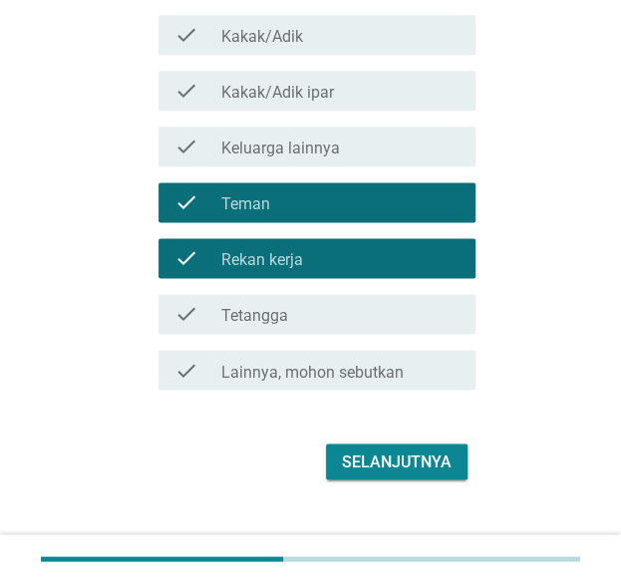
scroll to position [596, 0]
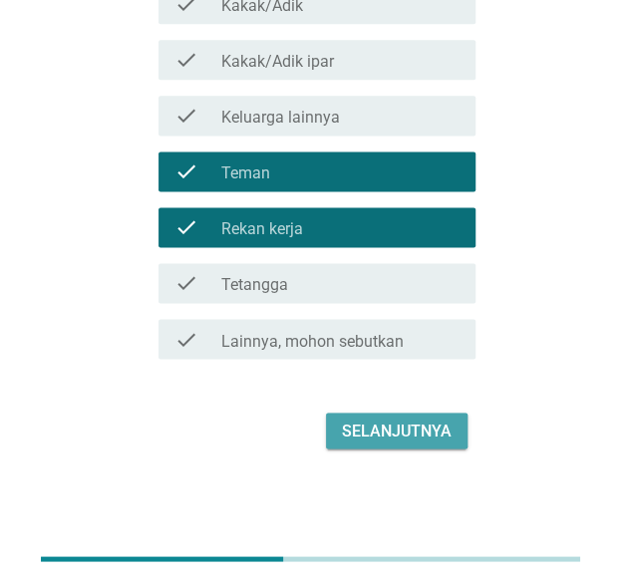
click at [429, 435] on div "Selanjutnya" at bounding box center [397, 431] width 110 height 24
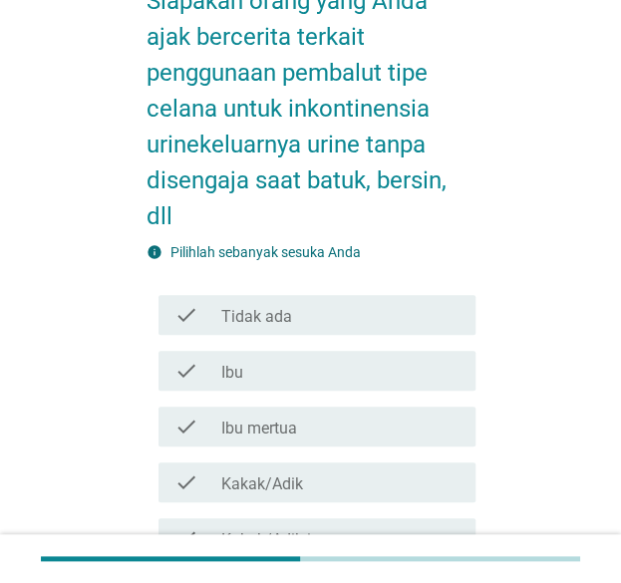
scroll to position [199, 0]
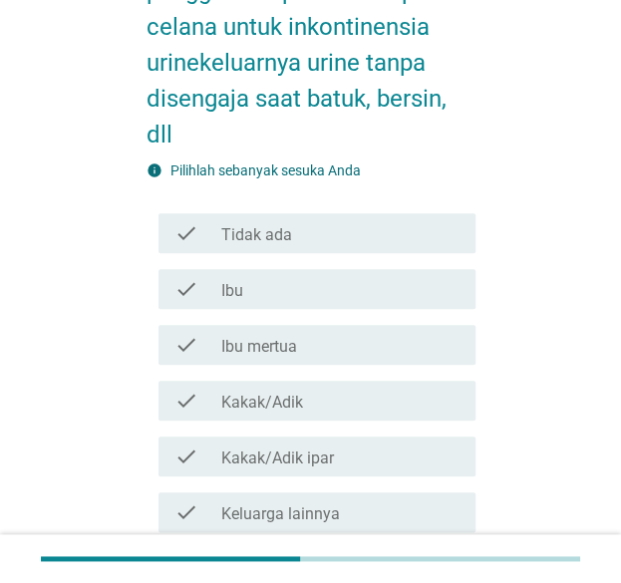
click at [412, 230] on div "check_box_outline_blank Tidak ada" at bounding box center [339, 233] width 237 height 24
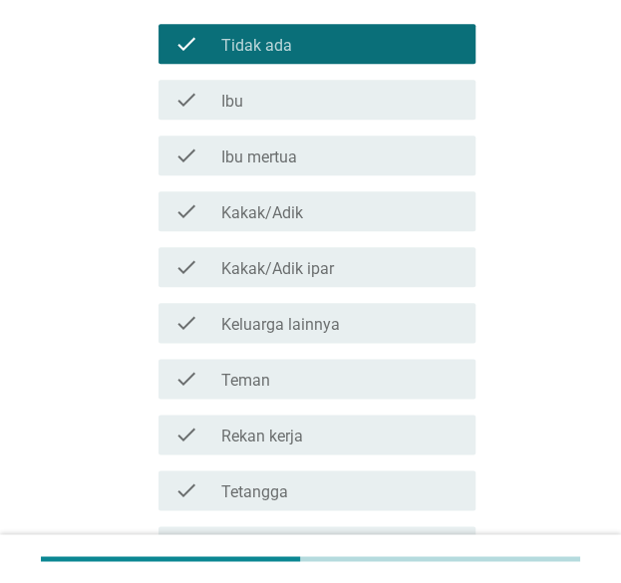
scroll to position [596, 0]
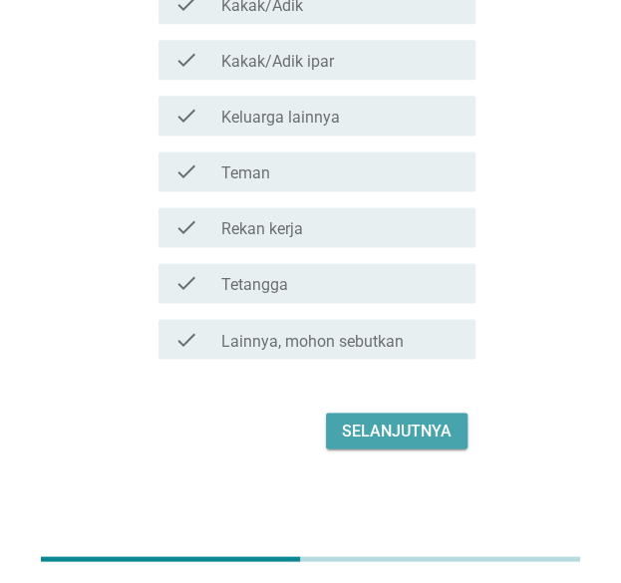
click at [420, 427] on div "Selanjutnya" at bounding box center [397, 431] width 110 height 24
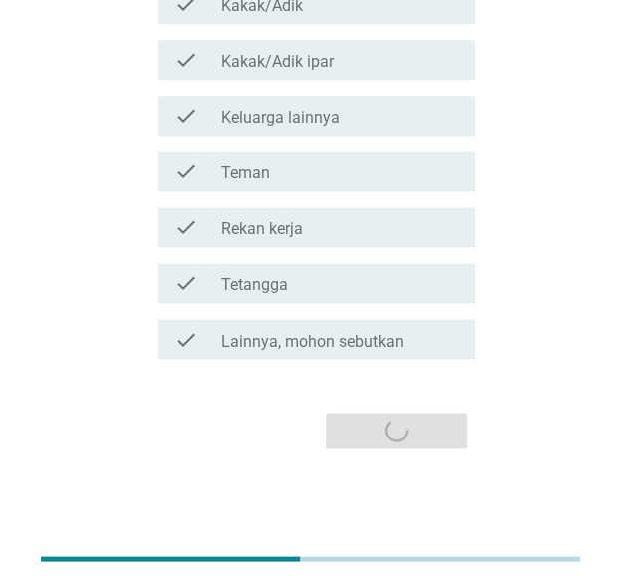
scroll to position [0, 0]
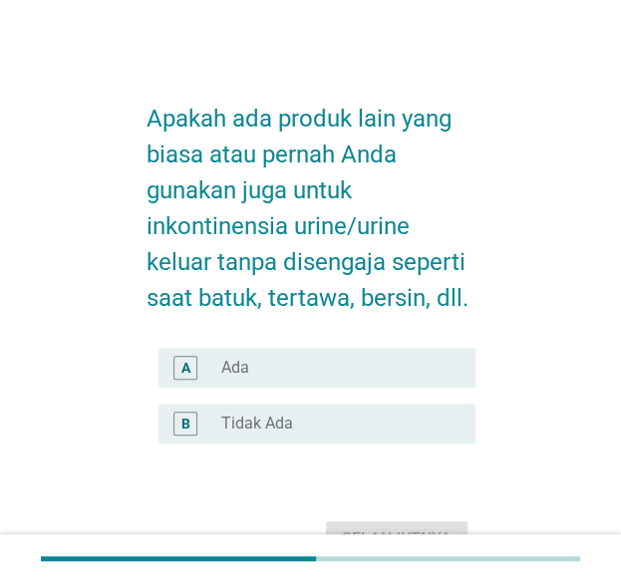
click at [393, 430] on div "radio_button_unchecked Tidak Ada" at bounding box center [331, 424] width 221 height 20
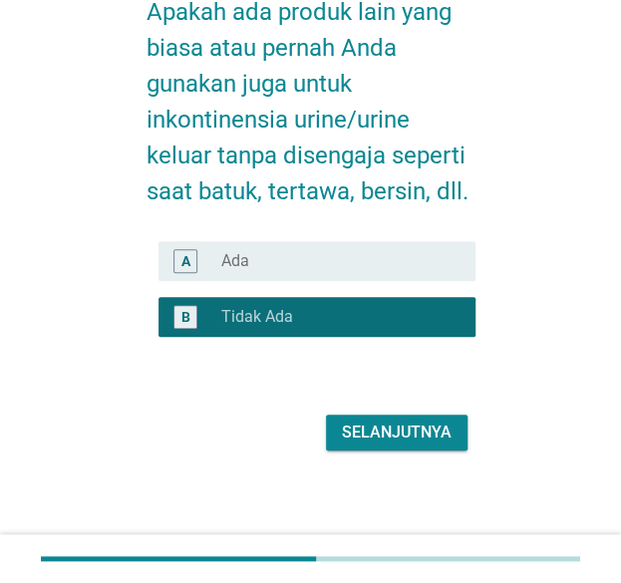
scroll to position [108, 0]
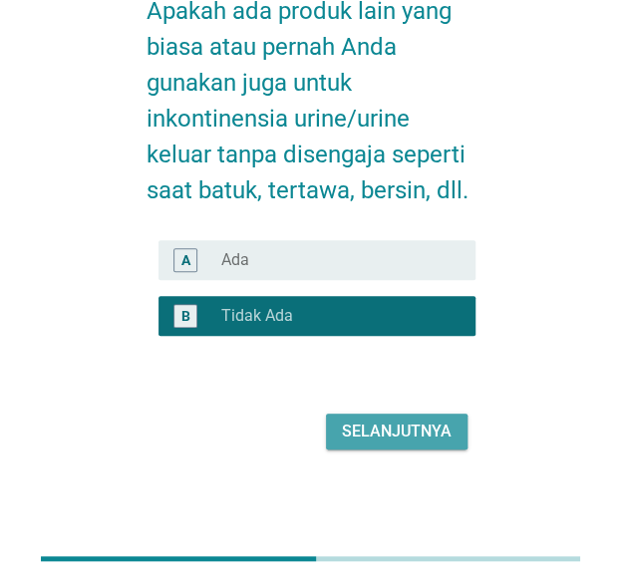
click at [395, 438] on div "Selanjutnya" at bounding box center [397, 432] width 110 height 24
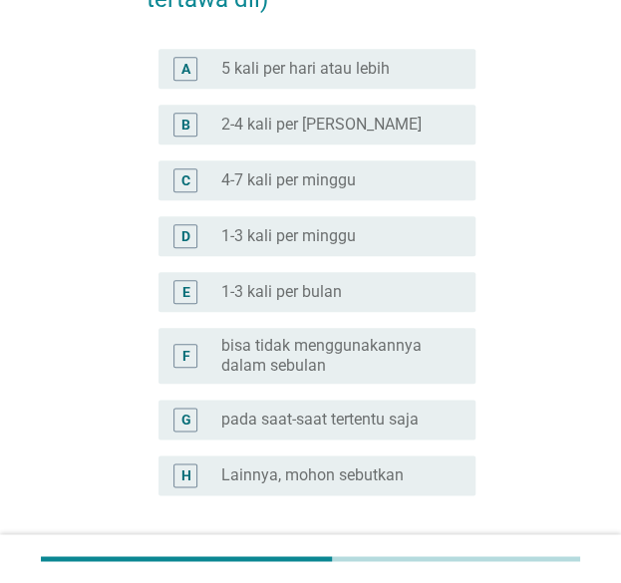
scroll to position [399, 0]
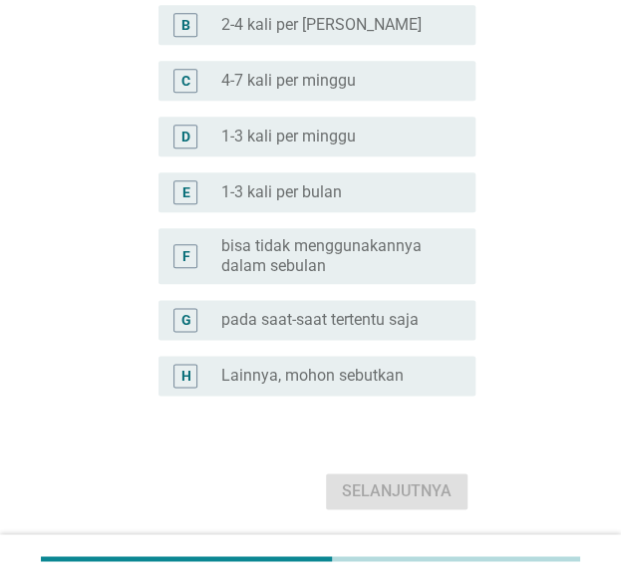
click at [395, 330] on div "radio_button_unchecked pada saat-saat tertentu saja" at bounding box center [339, 320] width 237 height 24
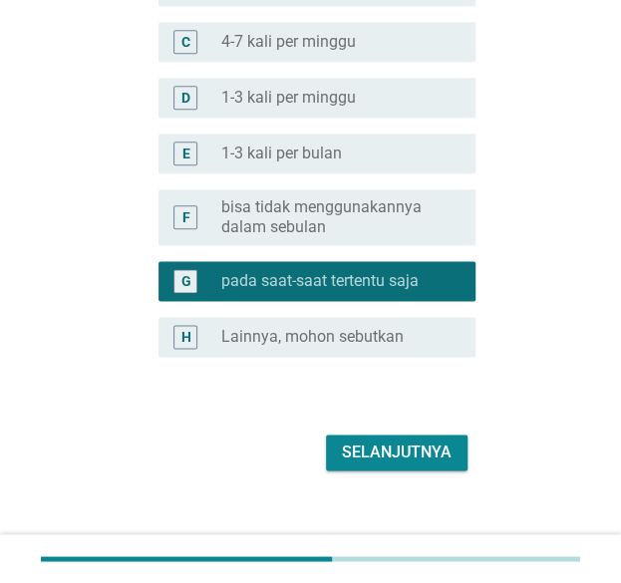
scroll to position [459, 0]
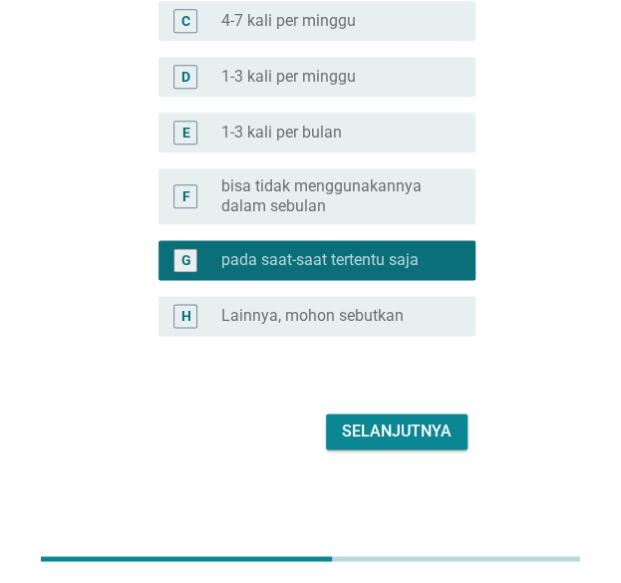
click at [414, 427] on div "Selanjutnya" at bounding box center [397, 432] width 110 height 24
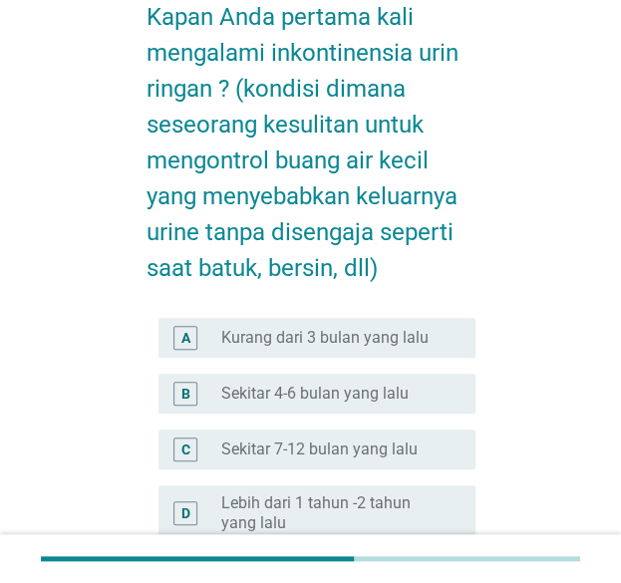
scroll to position [199, 0]
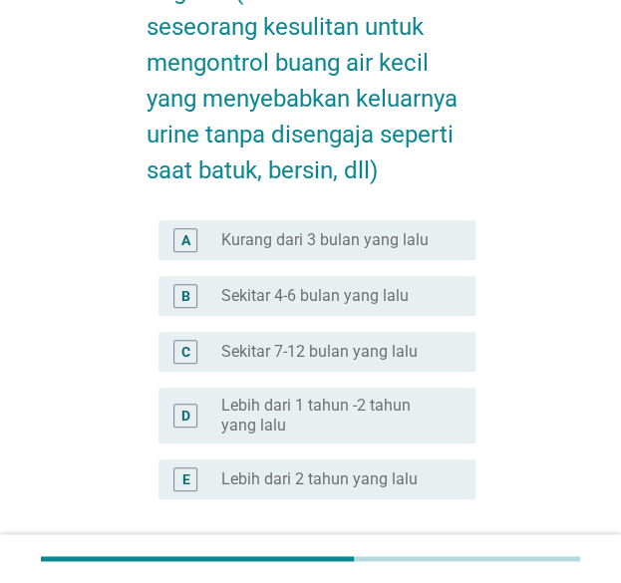
click at [412, 415] on label "Lebih dari 1 tahun -2 tahun yang lalu" at bounding box center [331, 416] width 221 height 40
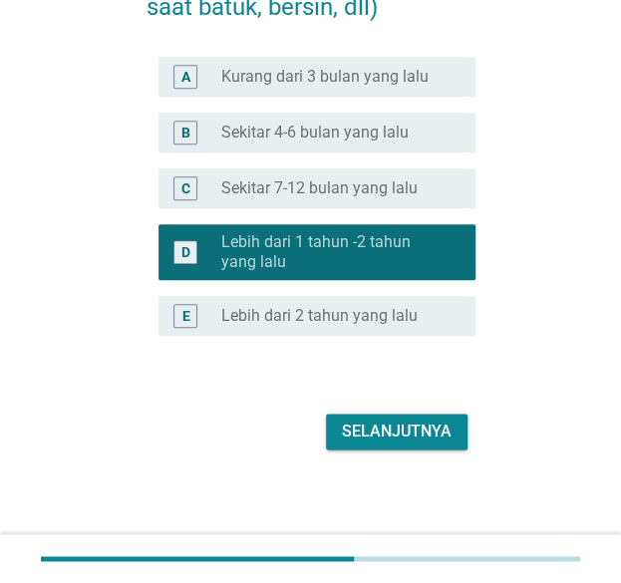
scroll to position [363, 0]
click at [412, 435] on div "Selanjutnya" at bounding box center [397, 432] width 110 height 24
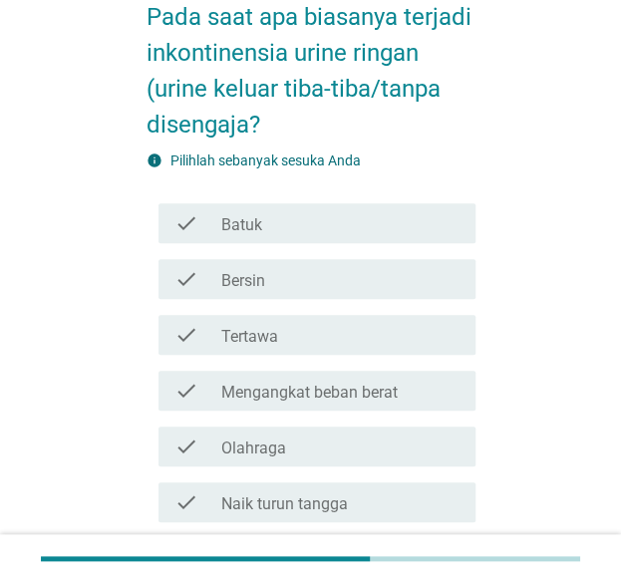
scroll to position [199, 0]
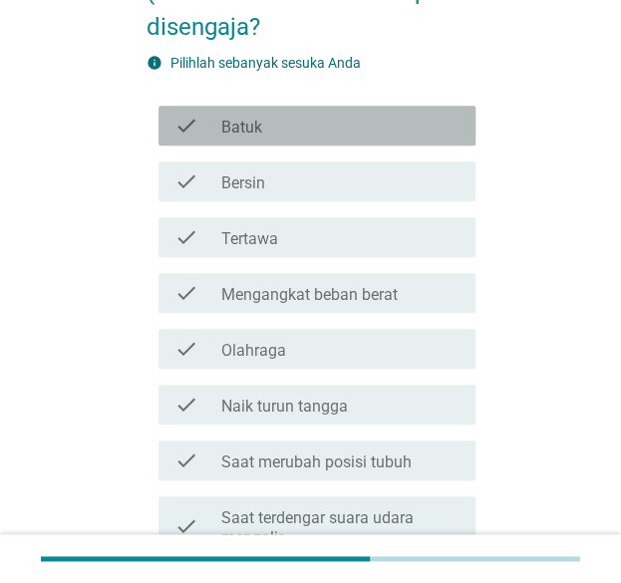
click at [367, 131] on div "check_box_outline_blank Batuk" at bounding box center [339, 126] width 237 height 24
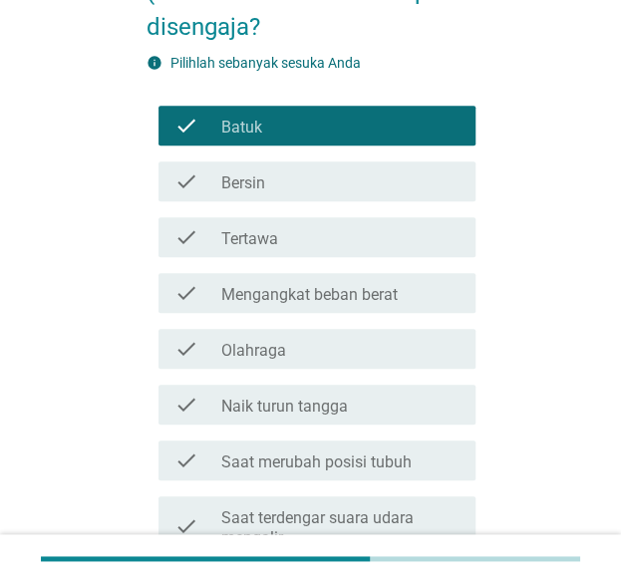
click at [362, 172] on div "check_box_outline_blank Bersin" at bounding box center [339, 181] width 237 height 24
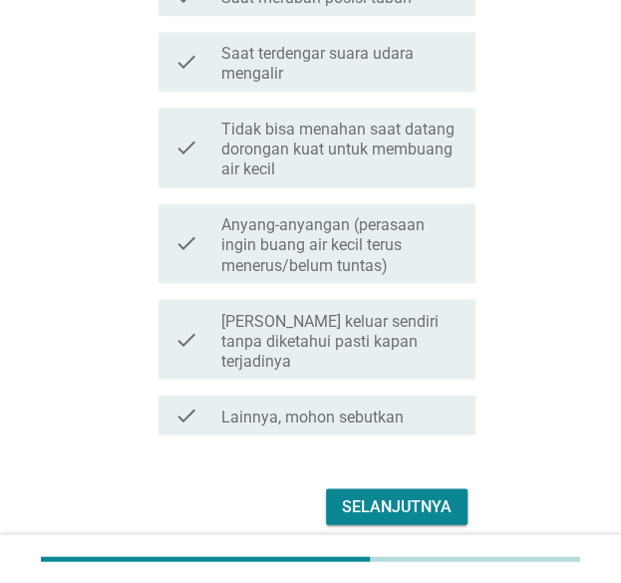
scroll to position [720, 0]
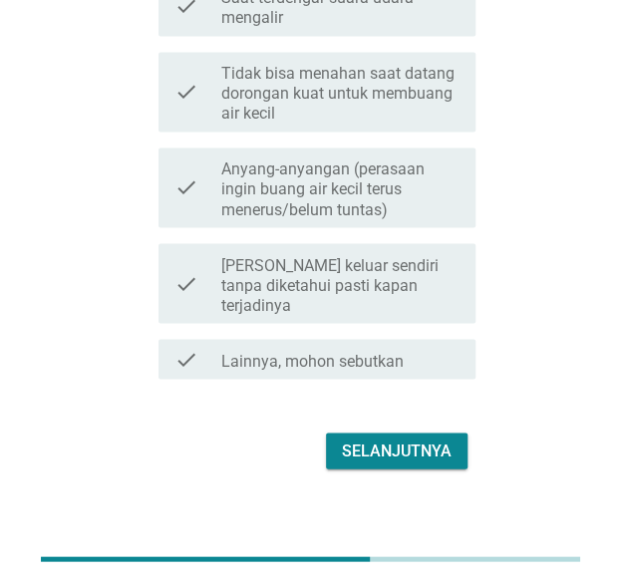
click at [383, 441] on div "Selanjutnya" at bounding box center [397, 451] width 110 height 24
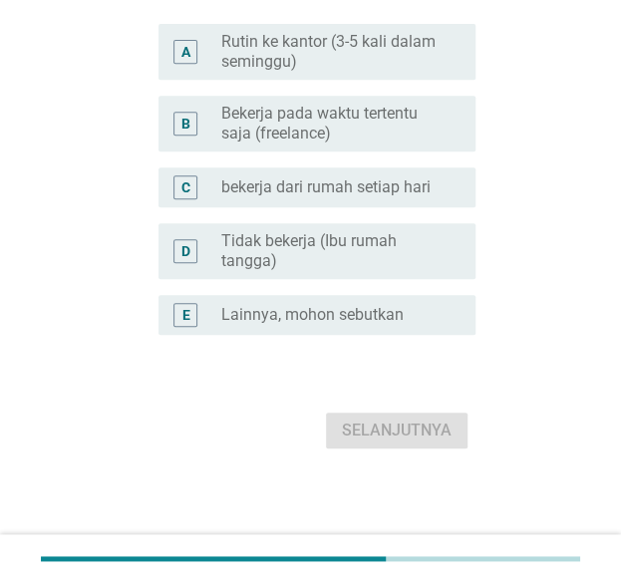
scroll to position [0, 0]
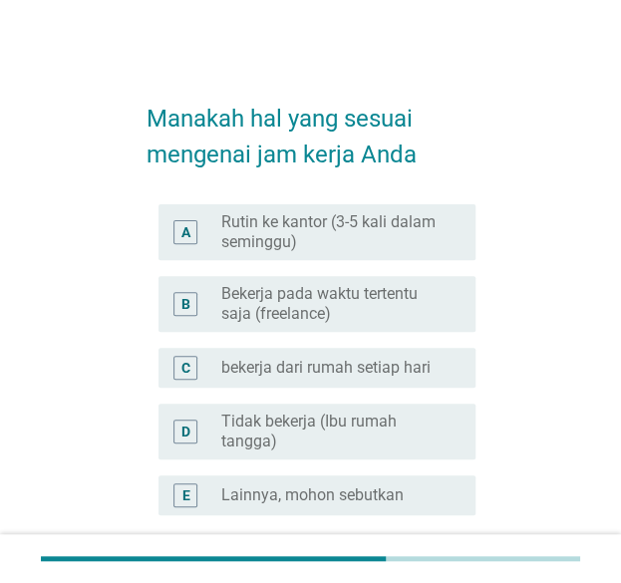
click at [370, 235] on label "Rutin ke kantor (3-5 kali dalam seminggu)" at bounding box center [331, 232] width 221 height 40
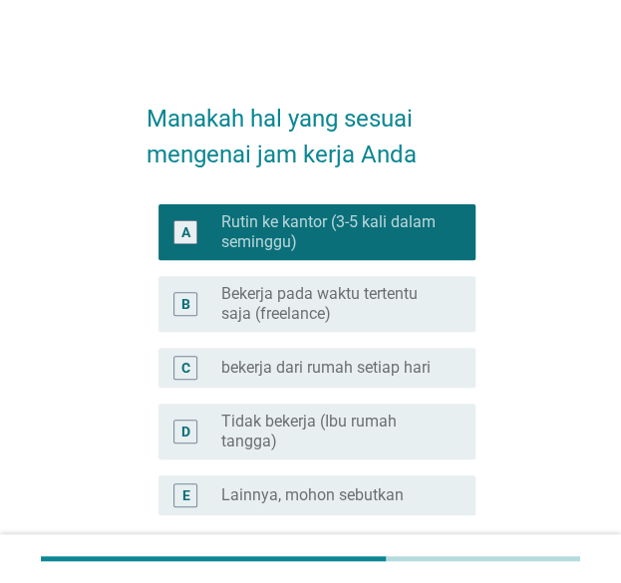
scroll to position [179, 0]
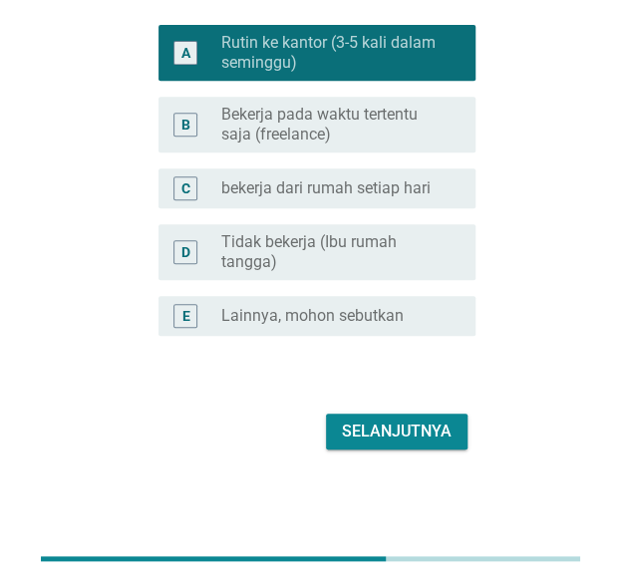
click at [405, 425] on div "Selanjutnya" at bounding box center [397, 432] width 110 height 24
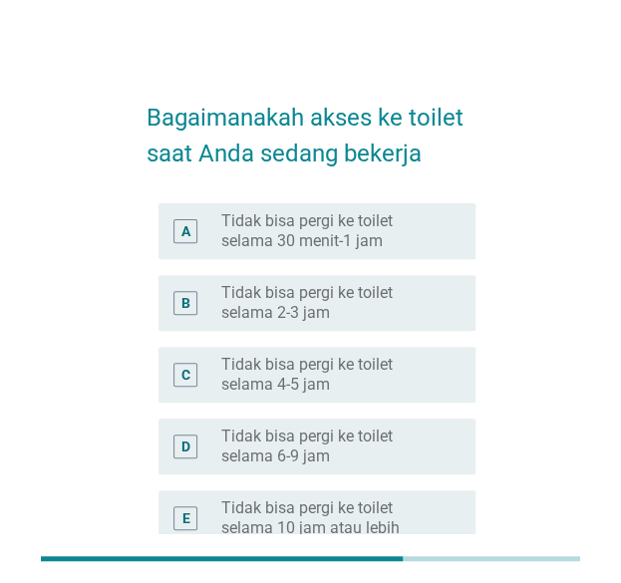
scroll to position [0, 0]
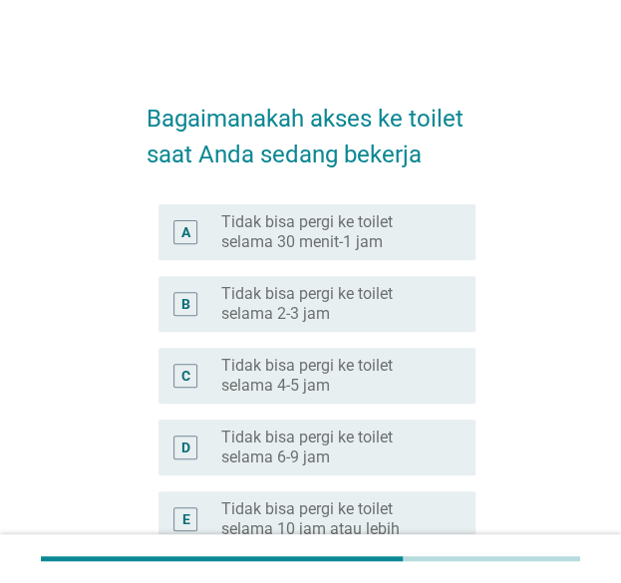
click at [426, 216] on label "Tidak bisa pergi ke toilet selama 30 menit-1 jam" at bounding box center [331, 232] width 221 height 40
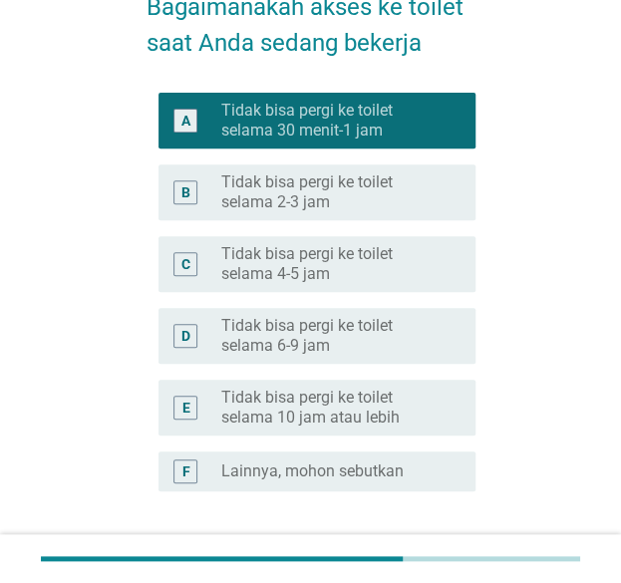
scroll to position [267, 0]
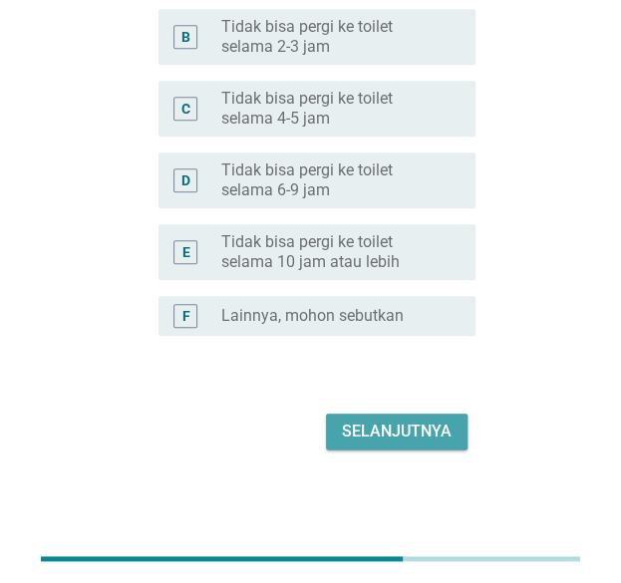
click at [385, 422] on div "Selanjutnya" at bounding box center [397, 432] width 110 height 24
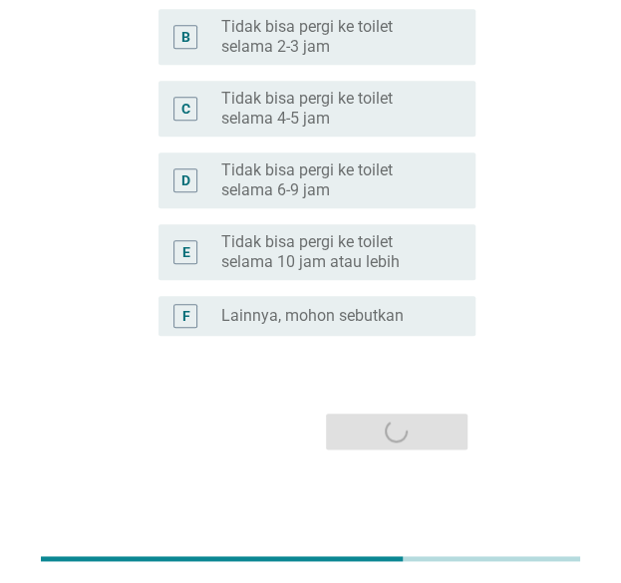
scroll to position [0, 0]
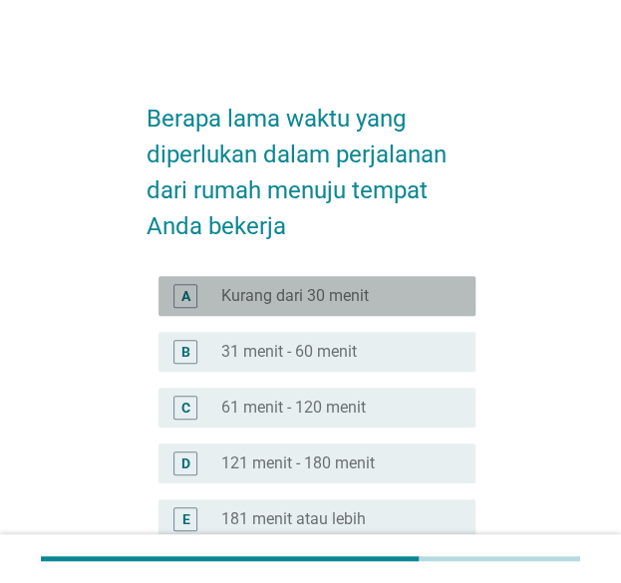
click at [257, 288] on label "Kurang dari 30 menit" at bounding box center [295, 296] width 148 height 20
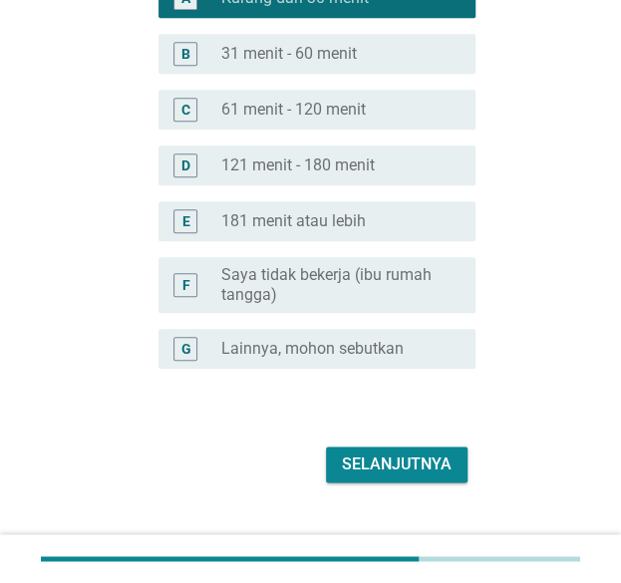
scroll to position [299, 0]
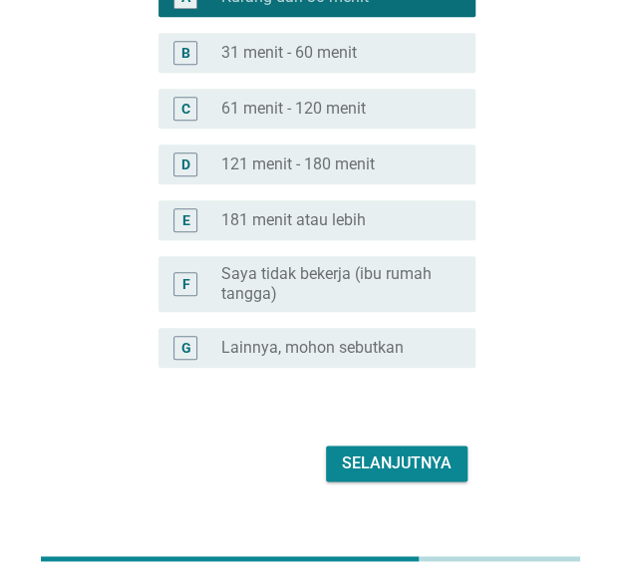
click at [439, 458] on div "Selanjutnya" at bounding box center [397, 464] width 110 height 24
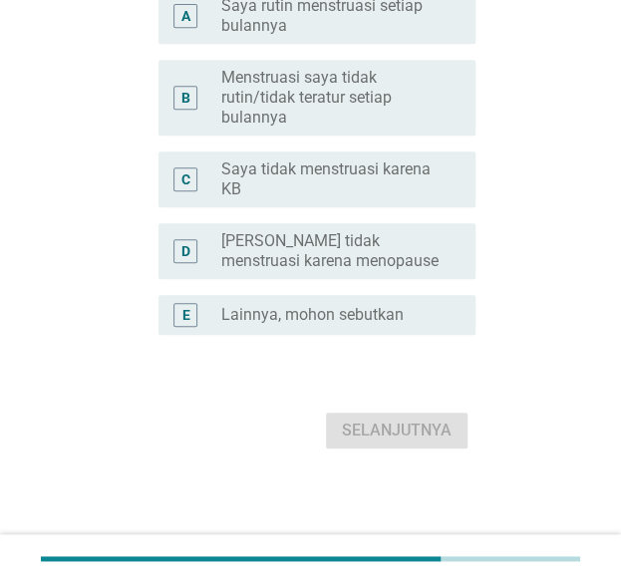
scroll to position [0, 0]
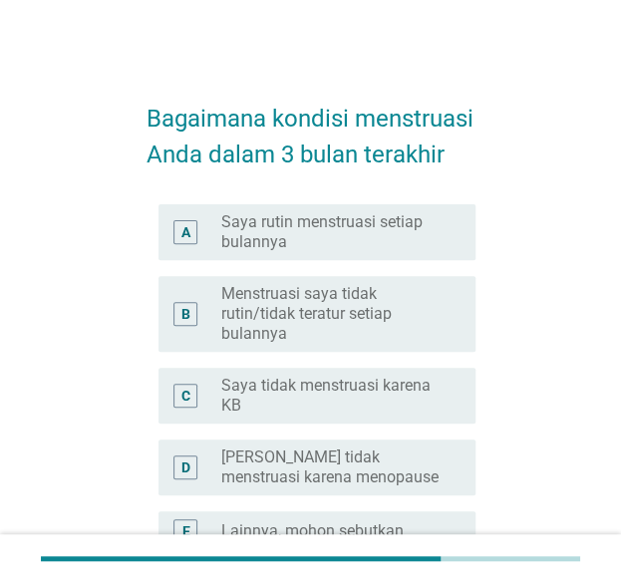
click at [335, 230] on label "Saya rutin menstruasi setiap bulannya" at bounding box center [331, 232] width 221 height 40
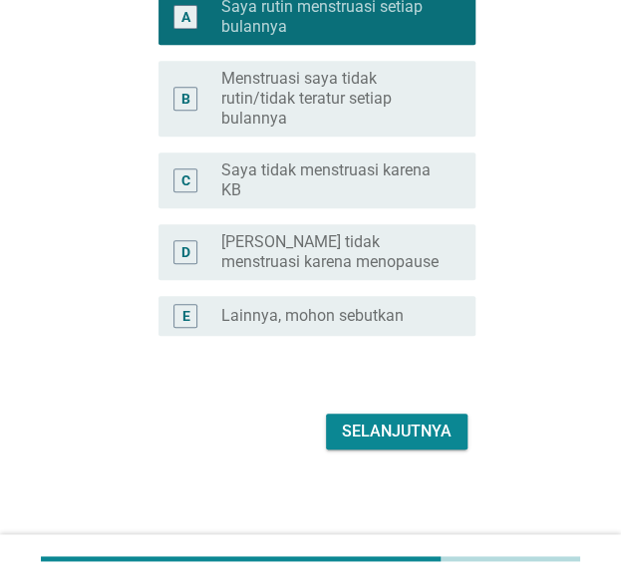
scroll to position [215, 0]
click at [429, 427] on div "Selanjutnya" at bounding box center [397, 432] width 110 height 24
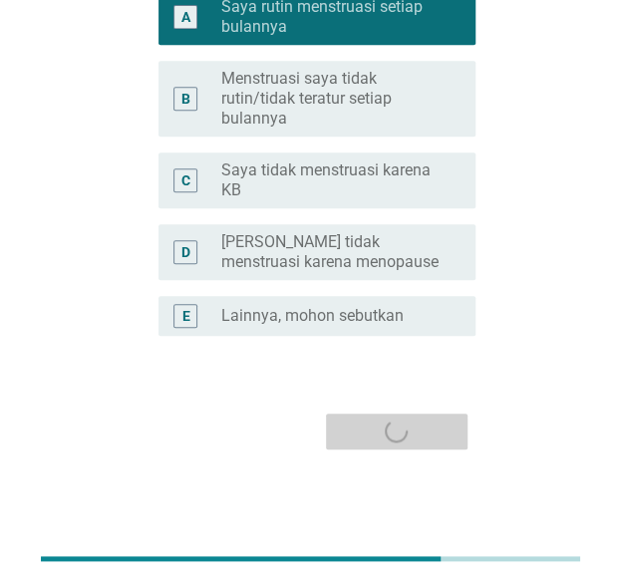
scroll to position [0, 0]
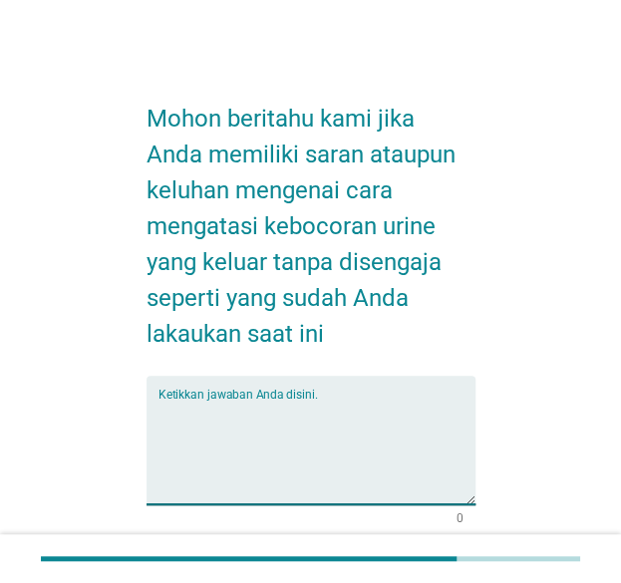
click at [439, 424] on textarea "Ketikkan jawaban Anda disini." at bounding box center [317, 452] width 317 height 105
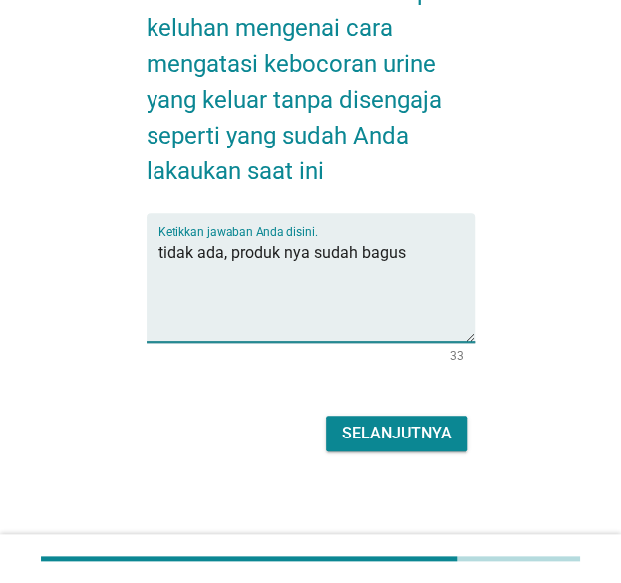
scroll to position [165, 0]
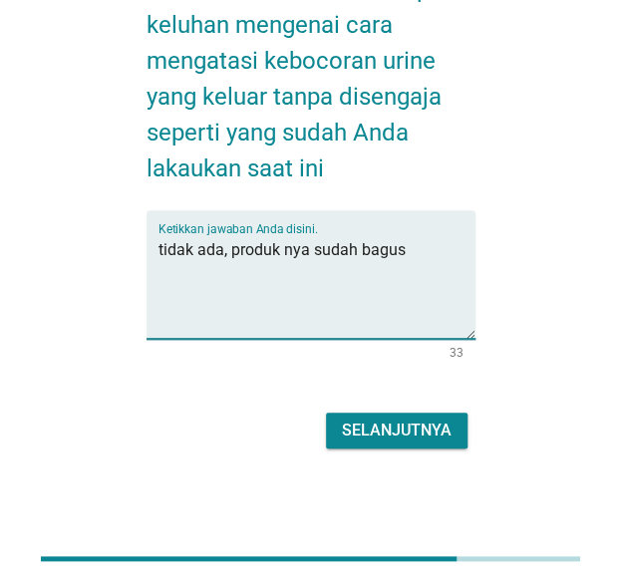
type textarea "tidak ada, produk nya sudah bagus"
click at [403, 431] on div "Selanjutnya" at bounding box center [397, 431] width 110 height 24
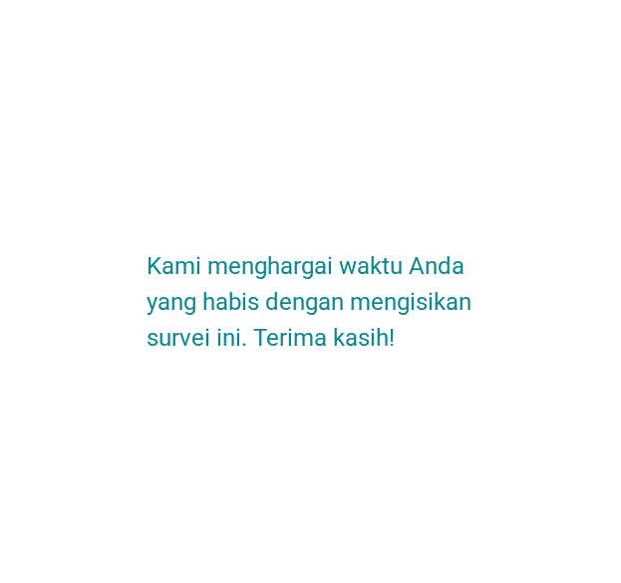
scroll to position [0, 0]
